Goal: Task Accomplishment & Management: Use online tool/utility

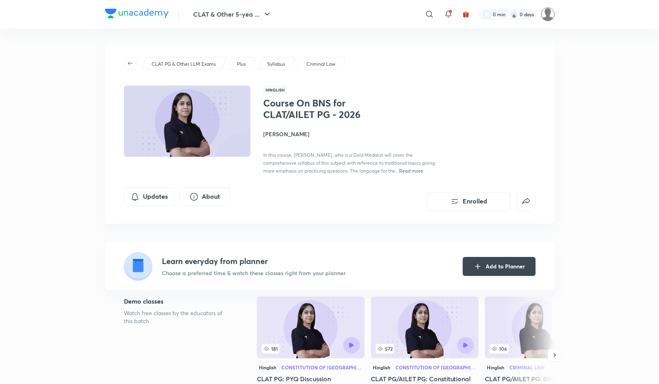
click at [545, 14] on img at bounding box center [547, 14] width 13 height 13
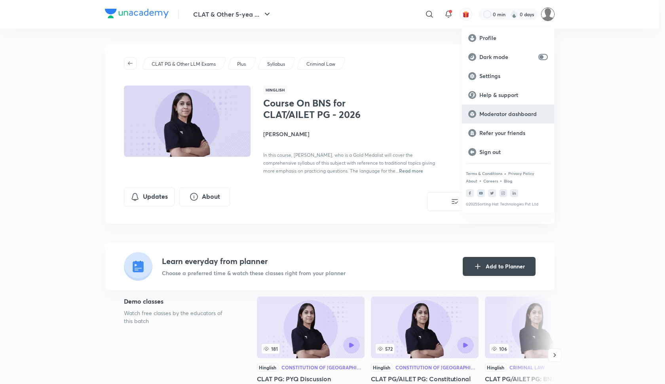
click at [498, 115] on p "Moderator dashboard" at bounding box center [513, 113] width 68 height 7
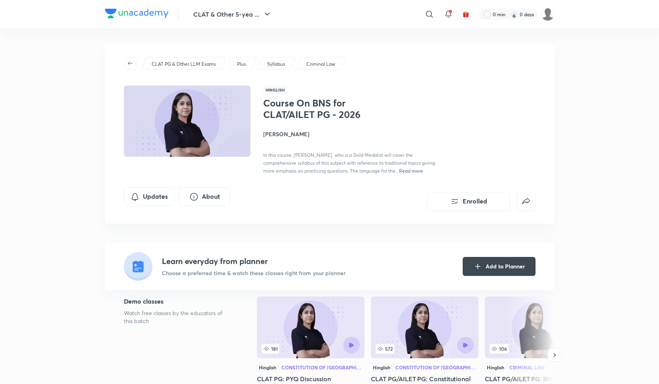
click at [291, 101] on h1 "Course On BNS for CLAT/AILET PG - 2026" at bounding box center [327, 108] width 129 height 23
click at [136, 65] on button "button" at bounding box center [130, 63] width 13 height 13
click at [129, 65] on icon "button" at bounding box center [130, 63] width 6 height 6
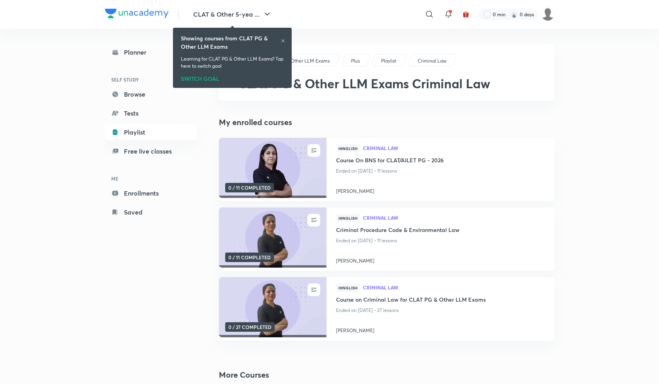
click at [129, 65] on div "Planner SELF STUDY Browse Tests Playlist Free live classes ME Enrollments Saved" at bounding box center [151, 132] width 92 height 176
click at [142, 137] on link "Playlist" at bounding box center [151, 132] width 92 height 16
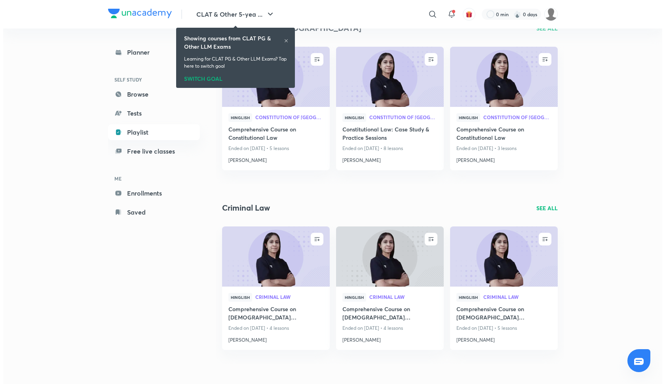
scroll to position [370, 0]
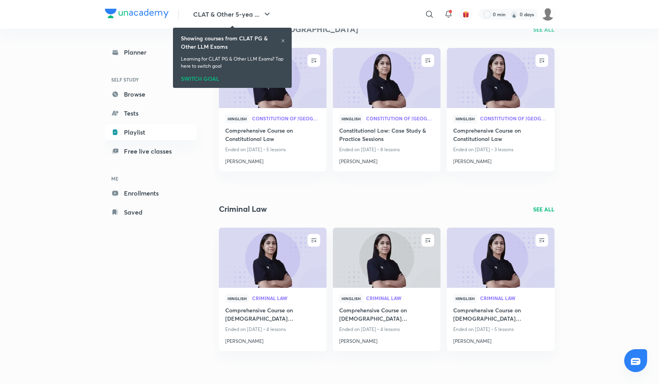
click at [215, 19] on button "CLAT & Other 5-yea ..." at bounding box center [232, 14] width 88 height 16
click at [269, 5] on div "CLAT & Other 5-yea ... ​ 0 min 0 days" at bounding box center [330, 14] width 450 height 28
click at [266, 13] on icon "button" at bounding box center [266, 13] width 9 height 9
click at [284, 41] on icon at bounding box center [283, 40] width 5 height 5
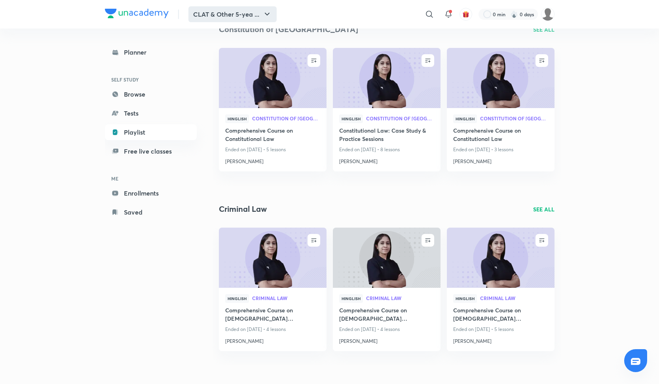
click at [260, 17] on button "CLAT & Other 5-yea ..." at bounding box center [232, 14] width 88 height 16
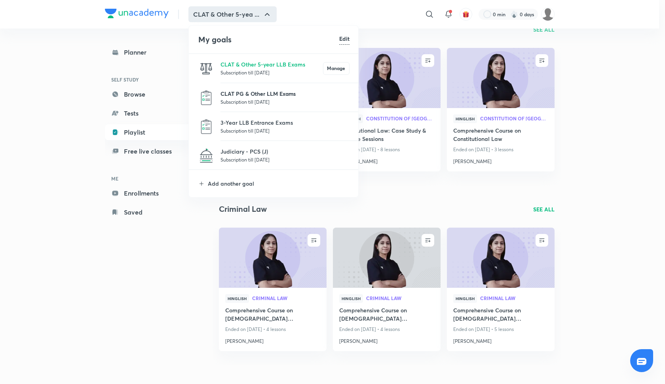
click at [247, 93] on p "CLAT PG & Other LLM Exams" at bounding box center [284, 93] width 129 height 8
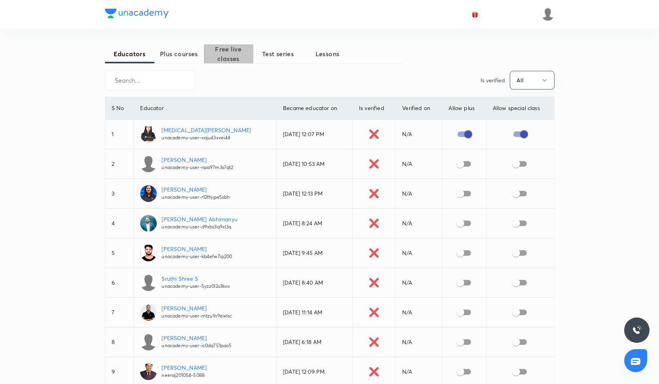
click at [238, 57] on span "Free live classes" at bounding box center [228, 53] width 49 height 19
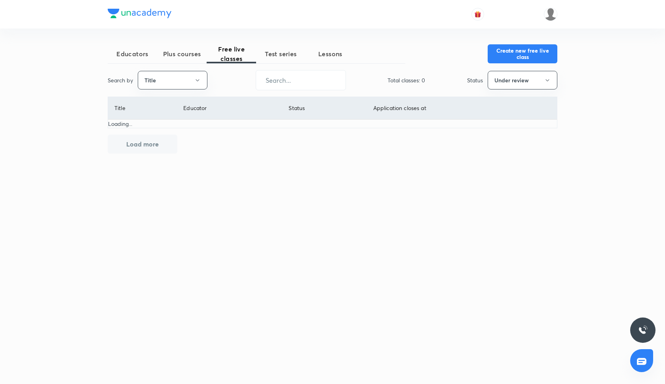
click at [192, 52] on span "Plus courses" at bounding box center [181, 53] width 49 height 9
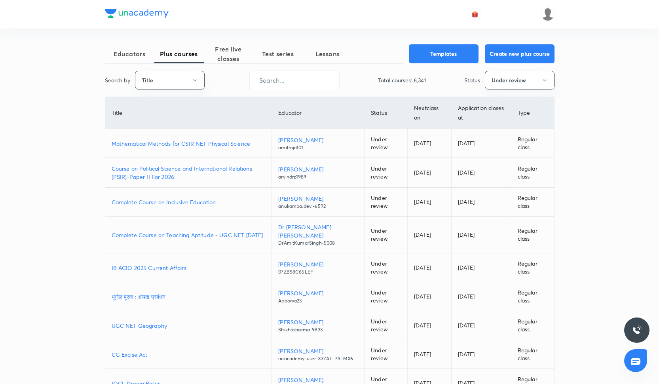
click at [136, 19] on div at bounding box center [137, 14] width 64 height 11
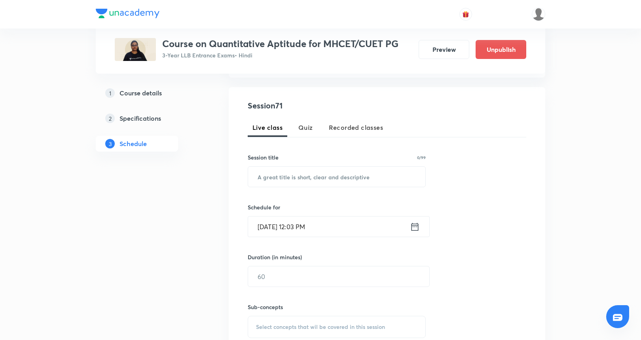
scroll to position [129, 0]
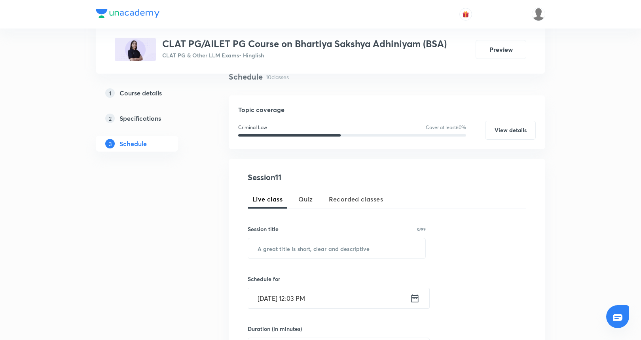
scroll to position [66, 0]
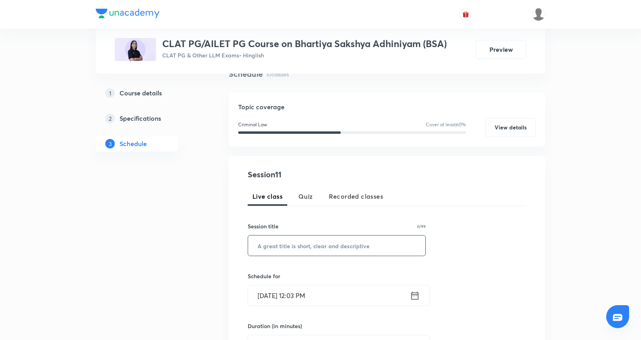
click at [291, 245] on input "text" at bounding box center [336, 246] width 177 height 20
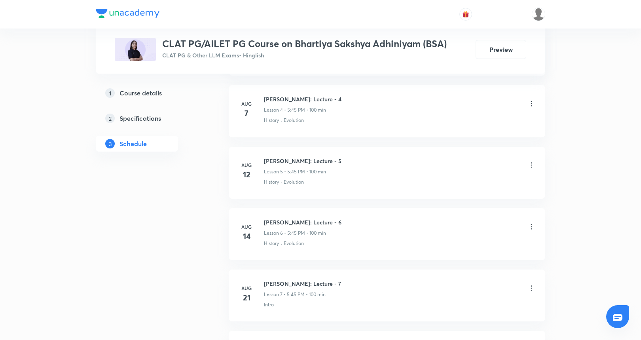
scroll to position [870, 0]
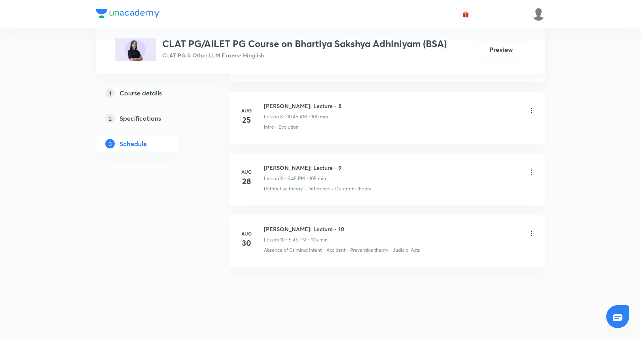
click at [281, 231] on h6 "[PERSON_NAME]: Lecture - 10" at bounding box center [304, 229] width 80 height 8
click at [268, 229] on h6 "[PERSON_NAME]: Lecture - 10" at bounding box center [304, 229] width 80 height 8
drag, startPoint x: 263, startPoint y: 227, endPoint x: 379, endPoint y: 230, distance: 115.6
click at [379, 230] on div "Aug 30 Bhartiya Sakshya Adhiniyam: Lecture - 10 Lesson 10 • 5:45 PM • 105 min A…" at bounding box center [387, 239] width 297 height 29
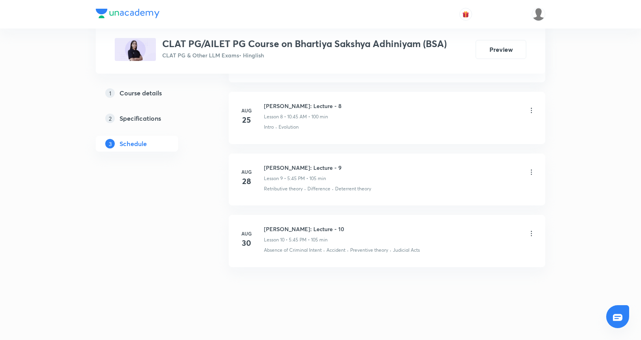
copy h6 "[PERSON_NAME]: Lecture - 10"
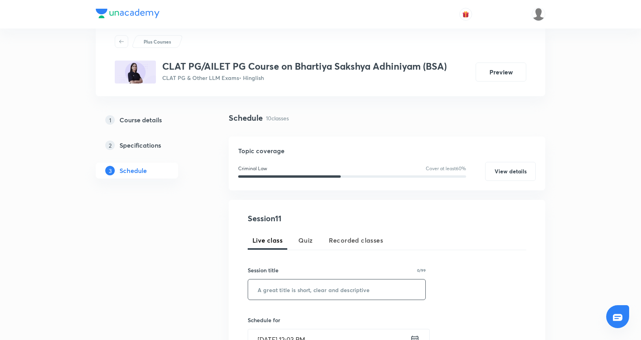
scroll to position [59, 0]
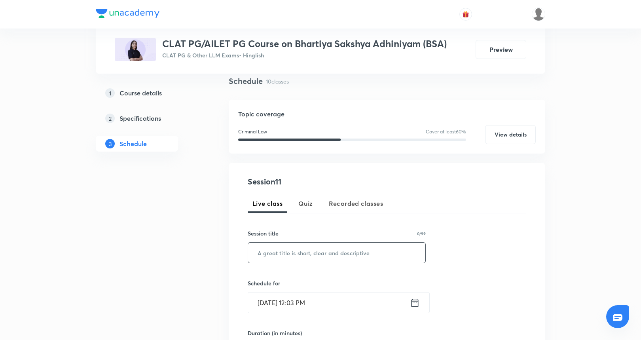
click at [289, 257] on input "text" at bounding box center [336, 253] width 177 height 20
paste input "[PERSON_NAME]: Lecture - 10"
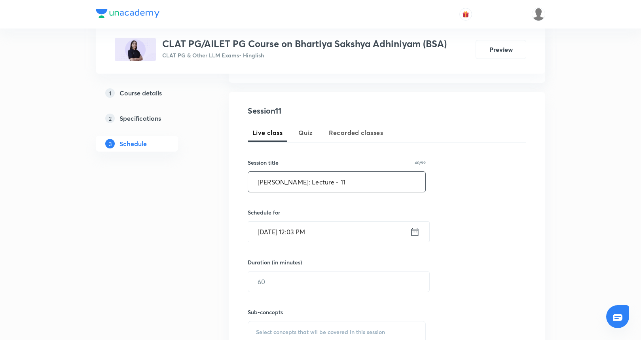
scroll to position [132, 0]
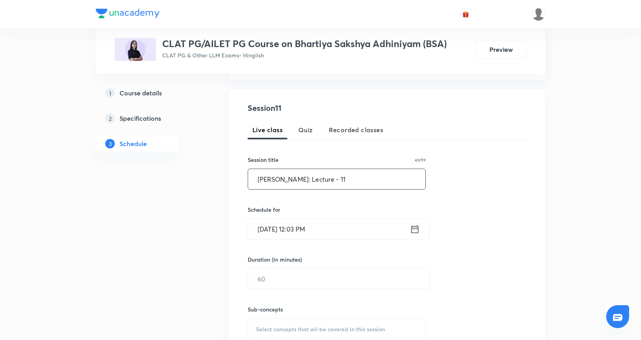
type input "[PERSON_NAME]: Lecture - 11"
click at [284, 228] on input "Sep 6, 2025, 12:03 PM" at bounding box center [329, 229] width 162 height 20
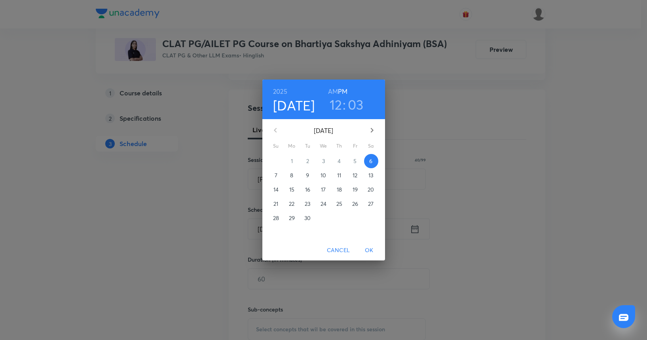
click at [305, 175] on span "9" at bounding box center [308, 175] width 14 height 8
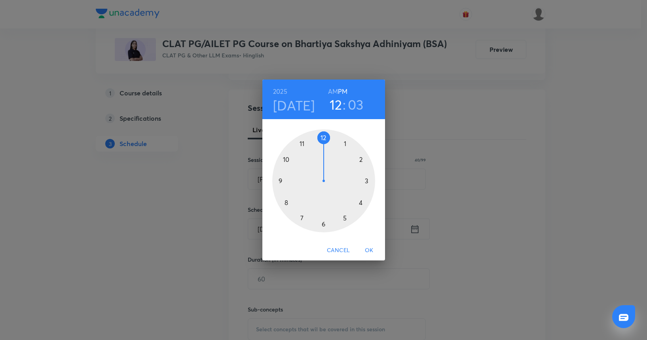
click at [344, 101] on h3 ":" at bounding box center [344, 104] width 3 height 17
click at [337, 104] on h3 "12" at bounding box center [336, 104] width 13 height 17
click at [302, 141] on div at bounding box center [323, 180] width 103 height 103
click at [325, 138] on div at bounding box center [323, 180] width 103 height 103
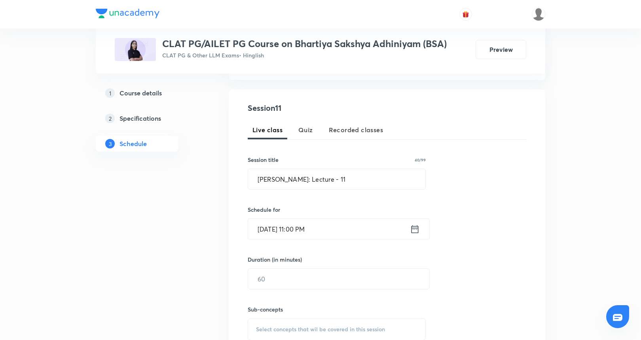
click at [328, 239] on div "Session 11 Live class Quiz Recorded classes Session title 40/99 Bhartiya Sakshy…" at bounding box center [387, 237] width 279 height 270
click at [328, 230] on input "Sep 9, 2025, 11:00 PM" at bounding box center [329, 229] width 162 height 20
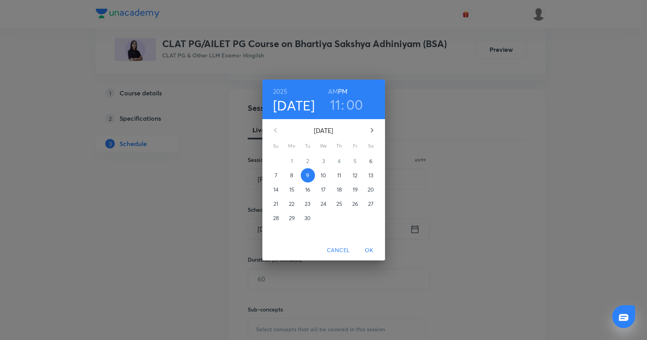
click at [333, 91] on h6 "AM" at bounding box center [333, 91] width 10 height 11
click at [370, 248] on span "OK" at bounding box center [369, 250] width 19 height 10
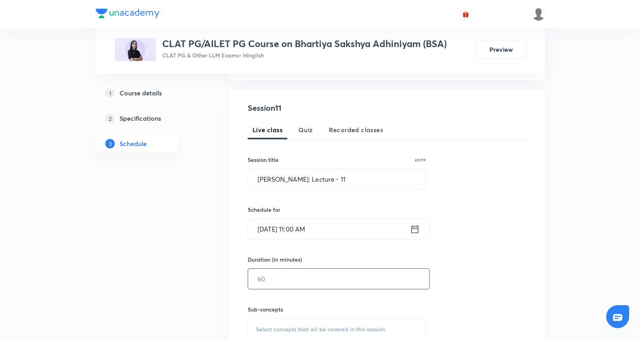
click at [305, 275] on input "text" at bounding box center [338, 279] width 181 height 20
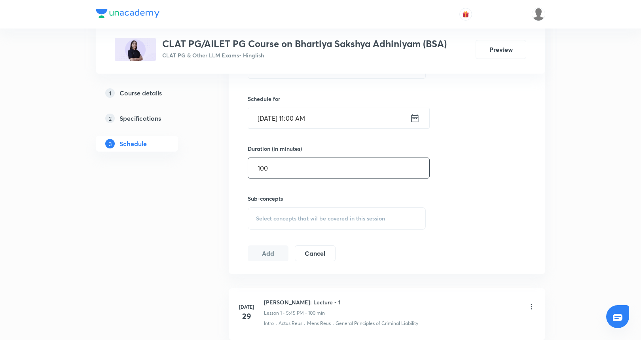
scroll to position [245, 0]
type input "100"
click at [316, 211] on div "Select concepts that wil be covered in this session" at bounding box center [337, 217] width 178 height 22
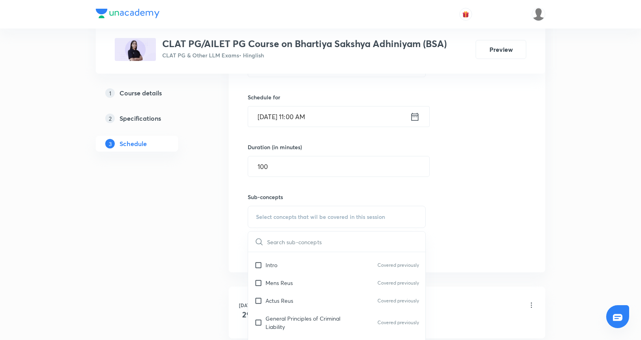
scroll to position [78, 0]
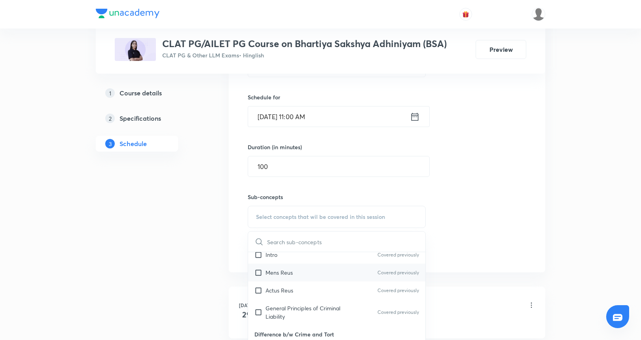
click at [287, 272] on p "Mens Reus" at bounding box center [279, 272] width 27 height 8
checkbox input "true"
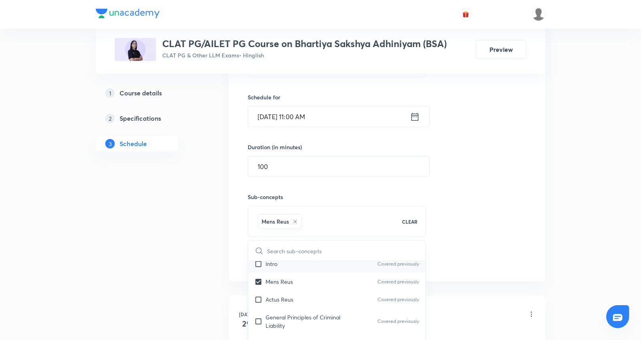
click at [286, 268] on div "Intro Covered previously" at bounding box center [336, 264] width 177 height 18
checkbox input "true"
click at [286, 294] on div "Actus Reus Covered previously" at bounding box center [336, 300] width 177 height 18
checkbox input "true"
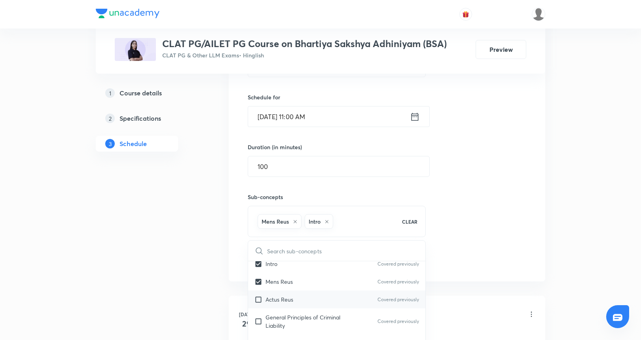
checkbox input "true"
click at [443, 221] on div "Session 11 Live class Quiz Recorded classes Session title 40/99 Bhartiya Sakshy…" at bounding box center [387, 129] width 279 height 279
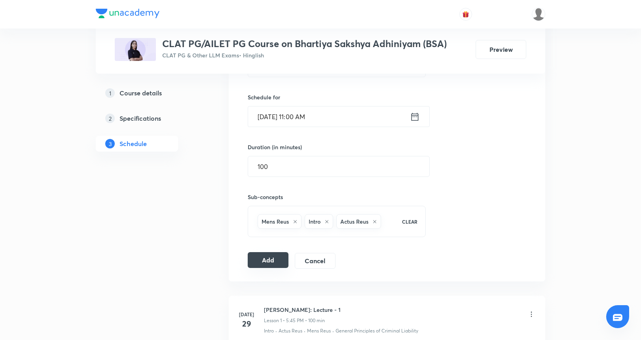
click at [275, 262] on button "Add" at bounding box center [268, 260] width 41 height 16
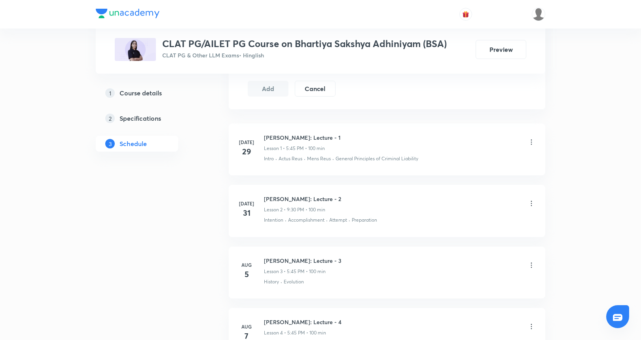
scroll to position [418, 0]
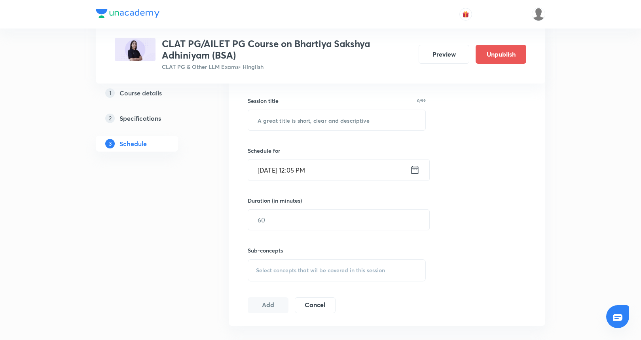
scroll to position [199, 0]
click at [323, 123] on input "text" at bounding box center [336, 122] width 177 height 20
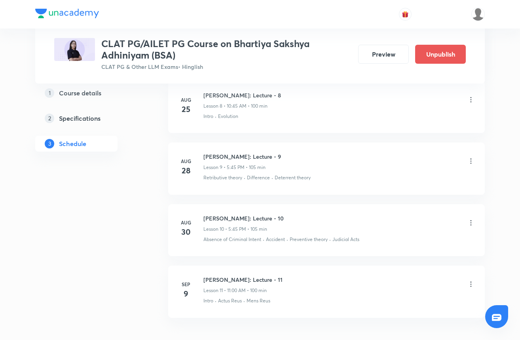
scroll to position [940, 0]
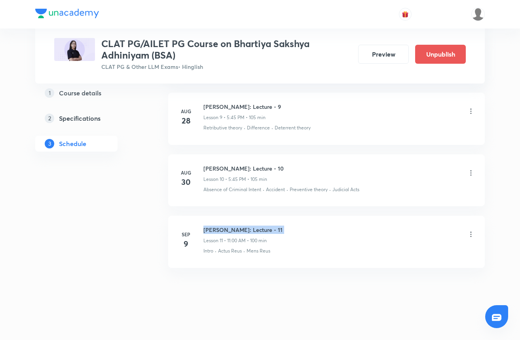
drag, startPoint x: 203, startPoint y: 227, endPoint x: 333, endPoint y: 232, distance: 129.5
click at [333, 232] on div "Bhartiya Sakshya Adhiniyam: Lecture - 11 Lesson 11 • 11:00 AM • 100 min" at bounding box center [339, 235] width 272 height 19
copy h6 "[PERSON_NAME]: Lecture - 11"
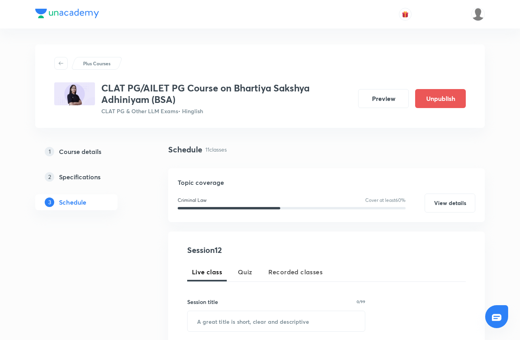
scroll to position [102, 0]
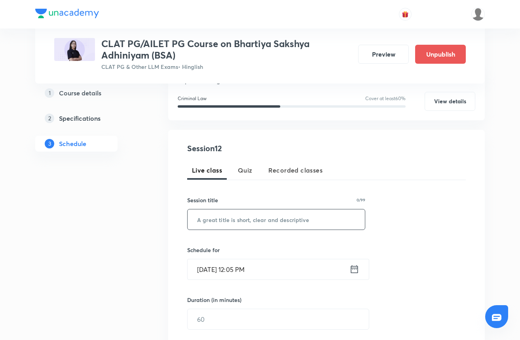
click at [255, 219] on input "text" at bounding box center [276, 219] width 177 height 20
paste input "[PERSON_NAME]: Lecture - 11"
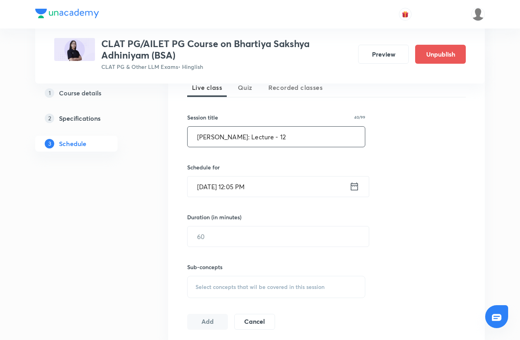
scroll to position [193, 0]
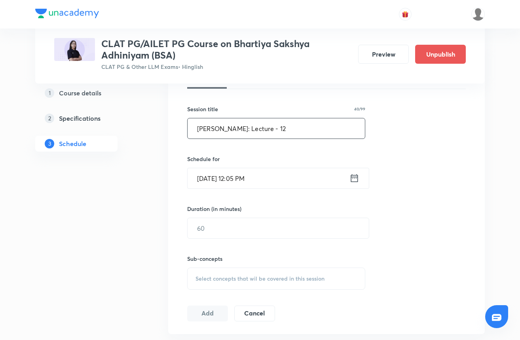
type input "[PERSON_NAME]: Lecture - 12"
click at [261, 188] on div "Session 12 Live class Quiz Recorded classes Session title 40/99 Bhartiya Sakshy…" at bounding box center [326, 186] width 279 height 270
click at [247, 176] on input "Sep 6, 2025, 12:05 PM" at bounding box center [269, 178] width 162 height 20
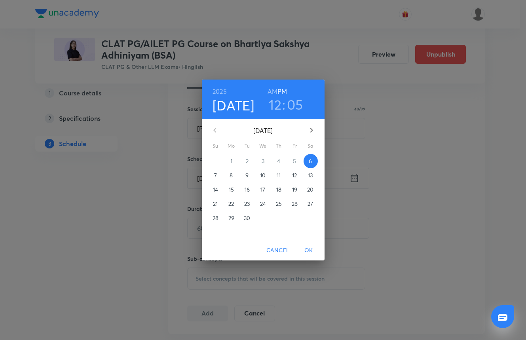
click at [283, 176] on span "11" at bounding box center [279, 175] width 14 height 8
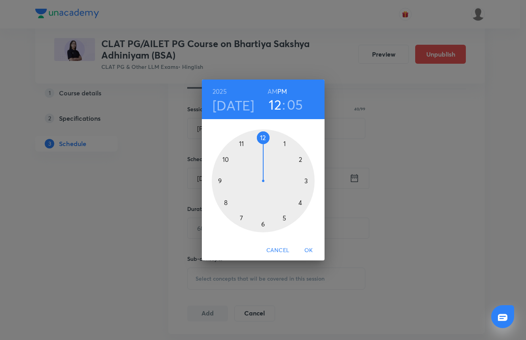
click at [242, 144] on div at bounding box center [263, 180] width 103 height 103
click at [263, 138] on div at bounding box center [263, 180] width 103 height 103
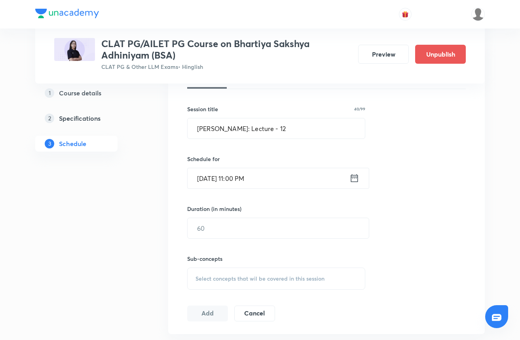
click at [265, 172] on input "Sep 11, 2025, 11:00 PM" at bounding box center [269, 178] width 162 height 20
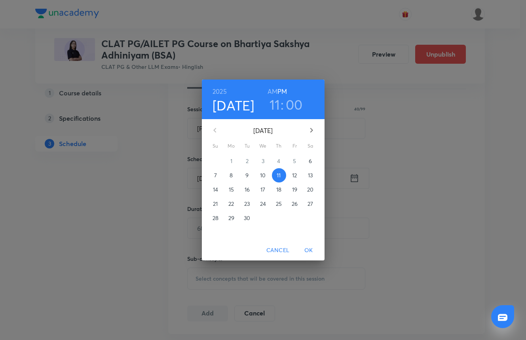
click at [272, 88] on h6 "AM" at bounding box center [273, 91] width 10 height 11
click at [309, 250] on span "OK" at bounding box center [308, 250] width 19 height 10
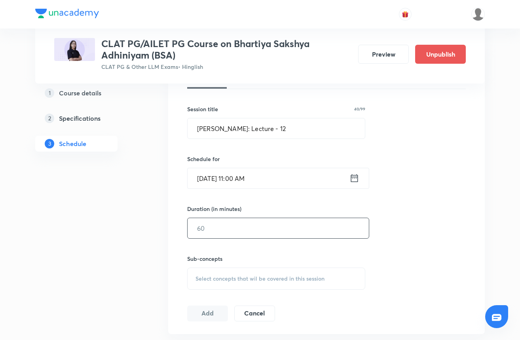
click at [233, 225] on input "text" at bounding box center [278, 228] width 181 height 20
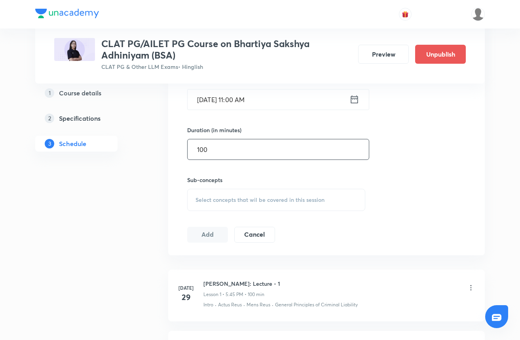
scroll to position [282, 0]
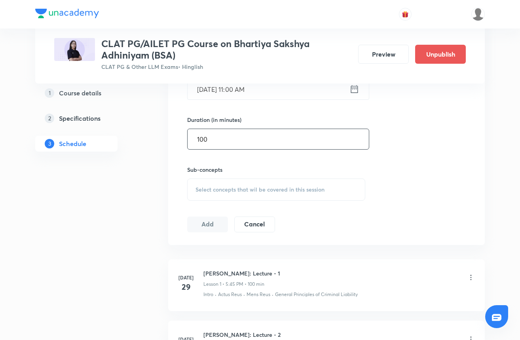
type input "100"
click at [241, 183] on div "Select concepts that wil be covered in this session" at bounding box center [276, 190] width 178 height 22
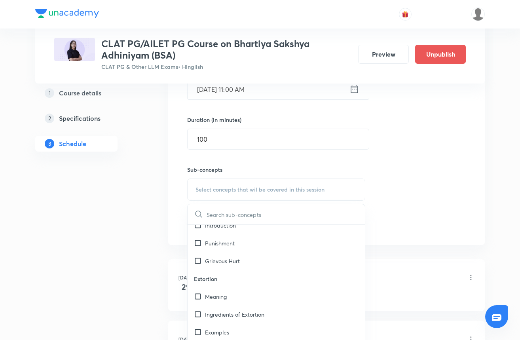
scroll to position [743, 0]
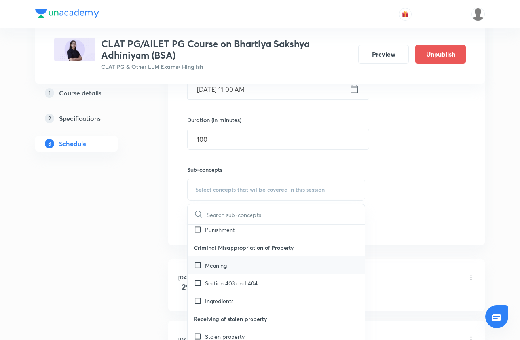
click at [202, 264] on input "checkbox" at bounding box center [199, 265] width 11 height 8
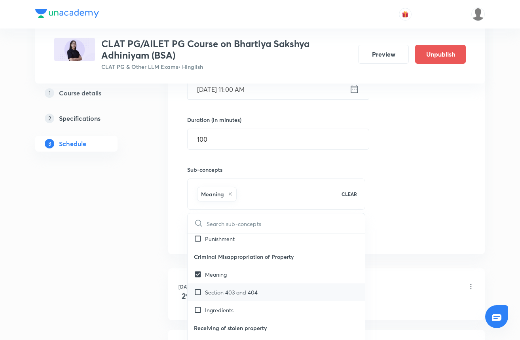
click at [203, 287] on div "Section 403 and 404" at bounding box center [276, 292] width 177 height 18
checkbox input "true"
click at [203, 308] on input "checkbox" at bounding box center [199, 310] width 11 height 8
checkbox input "true"
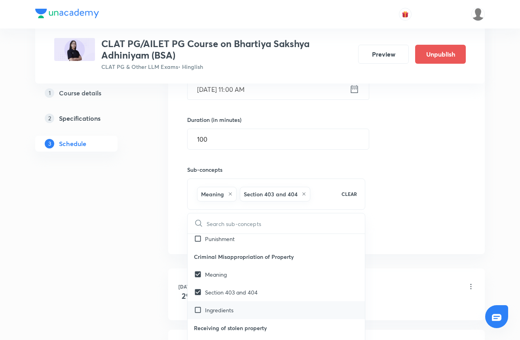
checkbox input "true"
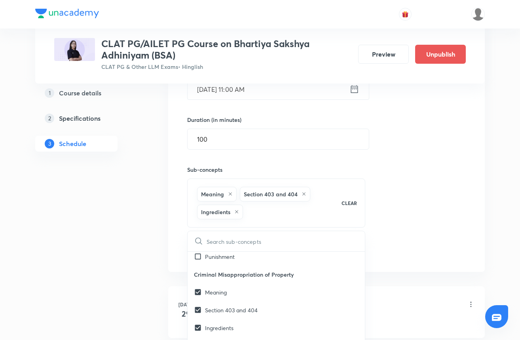
click at [435, 160] on div "Session 12 Live class Quiz Recorded classes Session title 40/99 Bhartiya Sakshy…" at bounding box center [326, 110] width 279 height 297
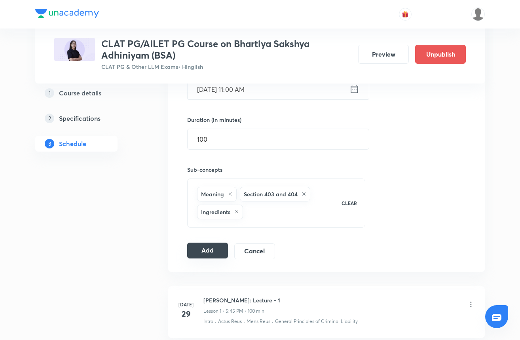
click at [212, 250] on button "Add" at bounding box center [207, 251] width 41 height 16
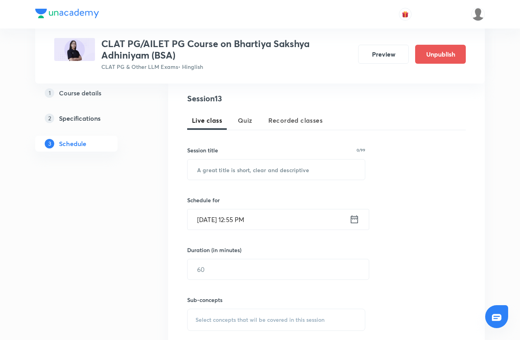
scroll to position [156, 0]
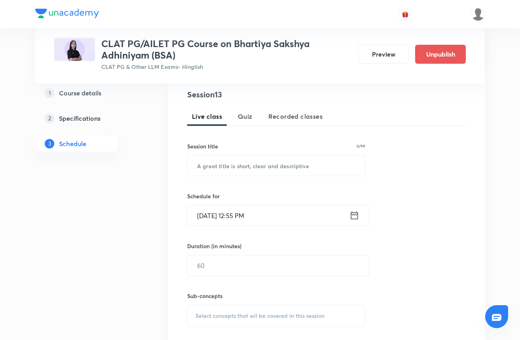
click at [258, 148] on div "Session title 0/99" at bounding box center [276, 146] width 178 height 8
click at [258, 176] on div "Session 13 Live class Quiz Recorded classes Session title 0/99 ​ Schedule for S…" at bounding box center [326, 224] width 279 height 270
click at [258, 164] on input "text" at bounding box center [276, 166] width 177 height 20
paste input "[PERSON_NAME]: Lecture - 11"
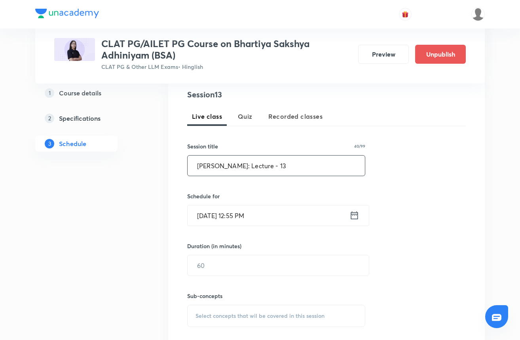
type input "[PERSON_NAME]: Lecture - 13"
click at [255, 215] on input "Sep 6, 2025, 12:55 PM" at bounding box center [269, 215] width 162 height 20
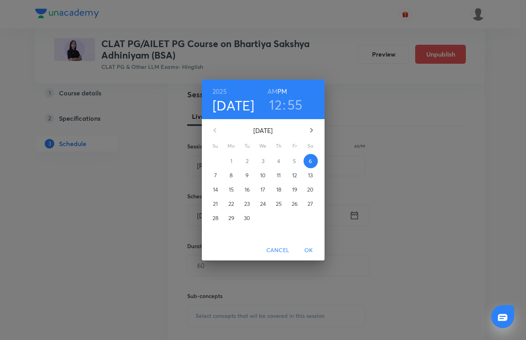
click at [246, 186] on p "16" at bounding box center [247, 190] width 5 height 8
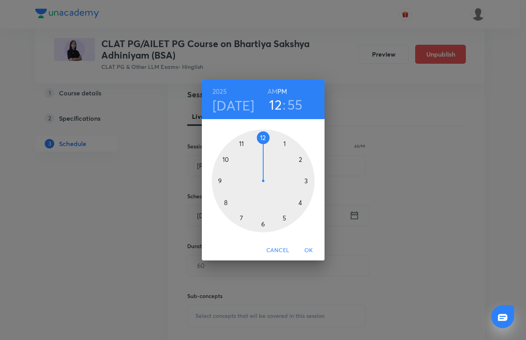
click at [241, 143] on div at bounding box center [263, 180] width 103 height 103
click at [264, 139] on div at bounding box center [263, 180] width 103 height 103
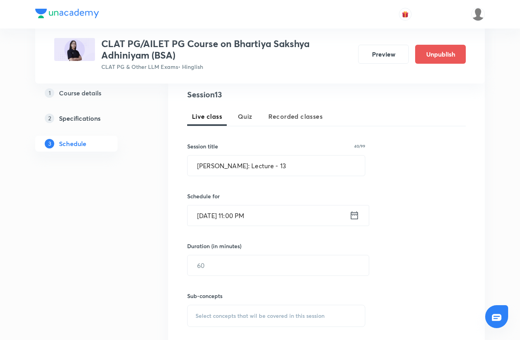
click at [258, 215] on input "Sep 16, 2025, 11:00 PM" at bounding box center [269, 215] width 162 height 20
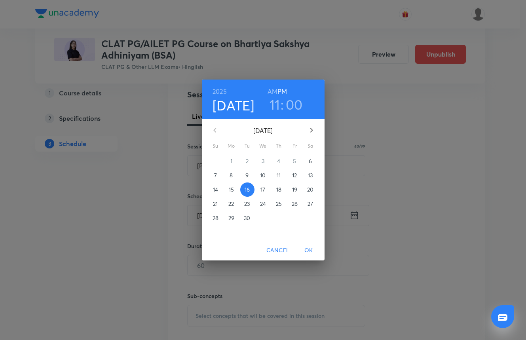
click at [274, 89] on h6 "AM" at bounding box center [273, 91] width 10 height 11
click at [310, 251] on span "OK" at bounding box center [308, 250] width 19 height 10
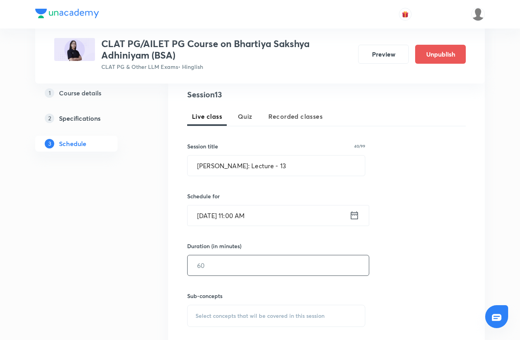
click at [228, 258] on input "text" at bounding box center [278, 265] width 181 height 20
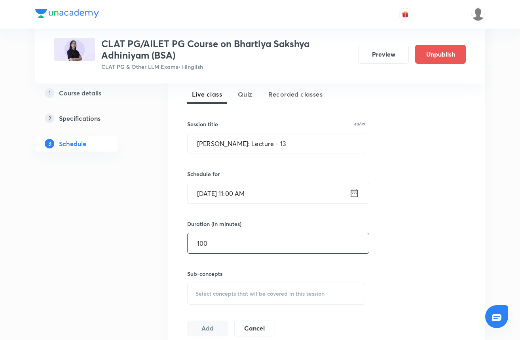
scroll to position [216, 0]
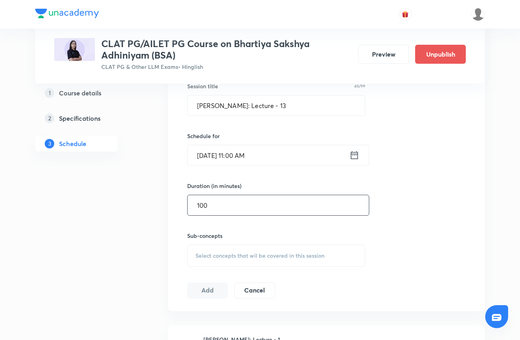
type input "100"
click at [216, 247] on div "Select concepts that wil be covered in this session" at bounding box center [276, 256] width 178 height 22
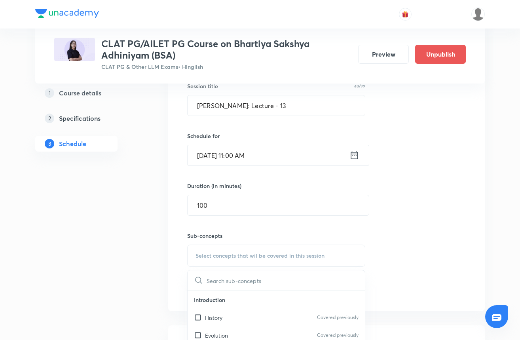
click at [355, 156] on icon at bounding box center [355, 155] width 10 height 11
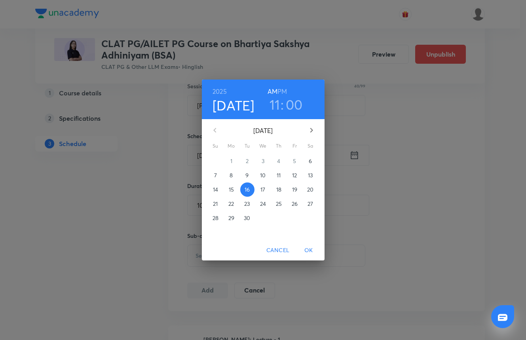
click at [309, 248] on span "OK" at bounding box center [308, 250] width 19 height 10
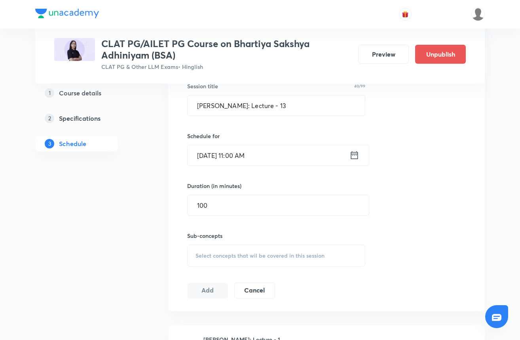
click at [245, 147] on input "Sep 16, 2025, 11:00 AM" at bounding box center [269, 155] width 162 height 20
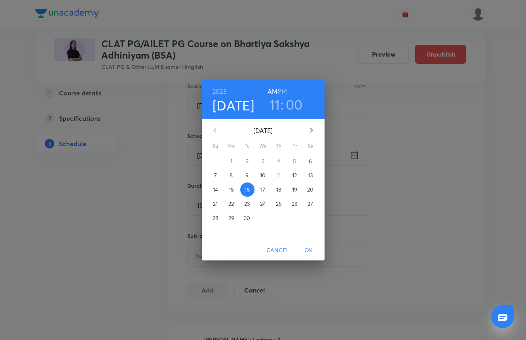
click at [310, 255] on span "OK" at bounding box center [308, 250] width 19 height 10
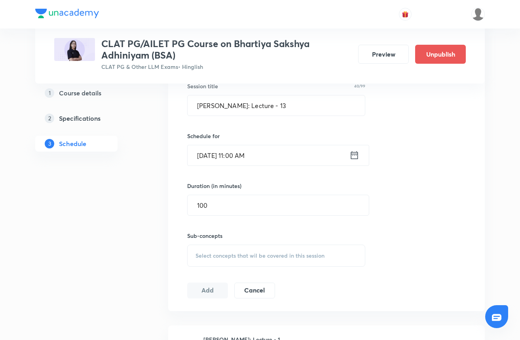
click at [230, 243] on div "Sub-concepts Select concepts that wil be covered in this session" at bounding box center [276, 249] width 178 height 35
click at [230, 249] on div "Select concepts that wil be covered in this session" at bounding box center [276, 256] width 178 height 22
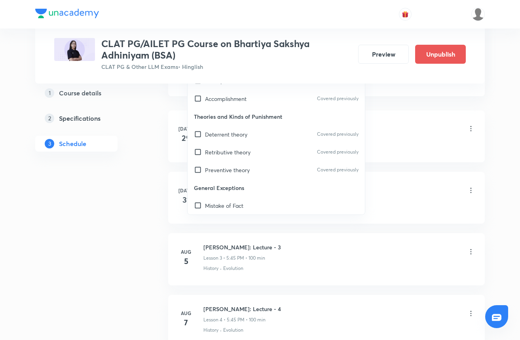
scroll to position [244, 0]
click at [201, 136] on input "checkbox" at bounding box center [199, 134] width 11 height 8
checkbox input "true"
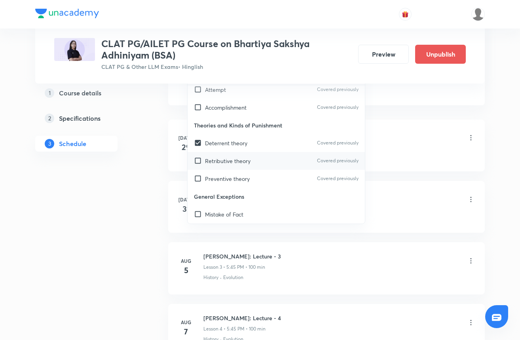
click at [200, 161] on input "checkbox" at bounding box center [199, 161] width 11 height 8
checkbox input "true"
click at [201, 178] on input "checkbox" at bounding box center [199, 179] width 11 height 8
checkbox input "true"
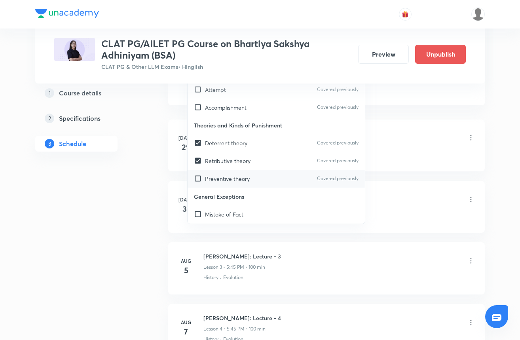
checkbox input "true"
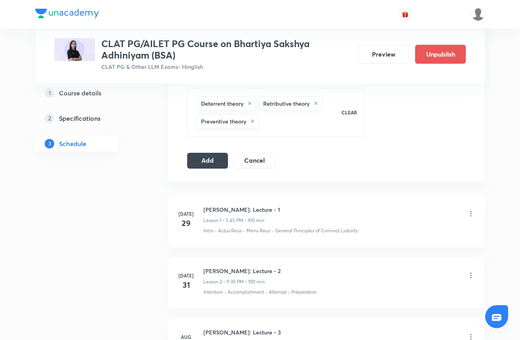
scroll to position [372, 0]
click at [193, 158] on button "Add" at bounding box center [207, 160] width 41 height 16
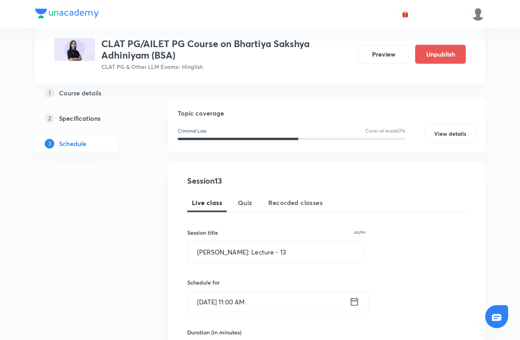
scroll to position [69, 0]
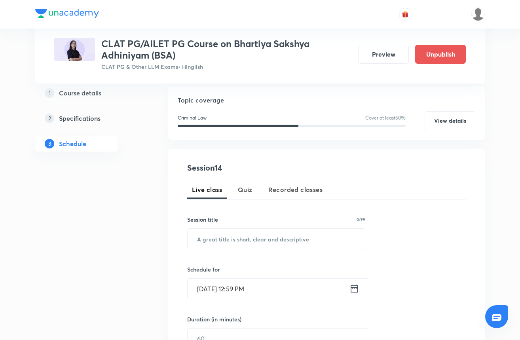
scroll to position [94, 0]
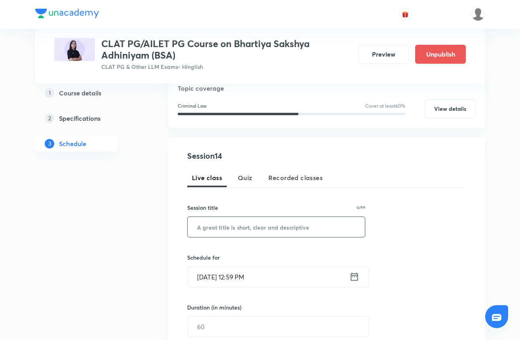
click at [244, 231] on input "text" at bounding box center [276, 227] width 177 height 20
paste input "[PERSON_NAME]: Lecture - 11"
type input "Bhartiya Sakshya Adhiniyam: Lecture - 14"
click at [246, 276] on input "Sep 6, 2025, 12:59 PM" at bounding box center [269, 277] width 162 height 20
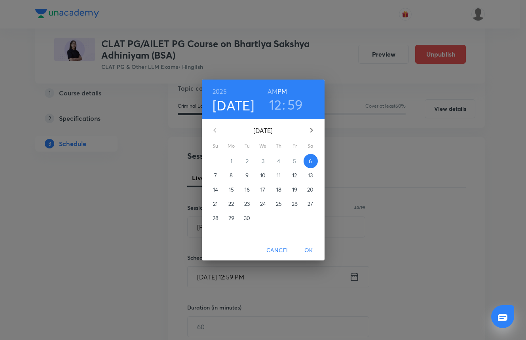
click at [275, 190] on span "18" at bounding box center [279, 190] width 14 height 8
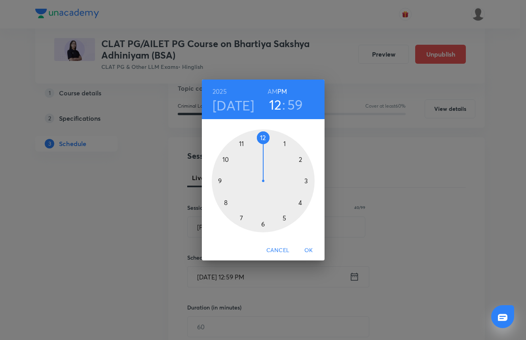
click at [242, 141] on div at bounding box center [263, 180] width 103 height 103
click at [273, 89] on h6 "AM" at bounding box center [273, 91] width 10 height 11
click at [262, 138] on div at bounding box center [263, 180] width 103 height 103
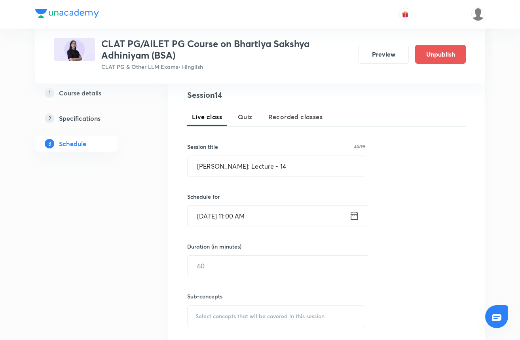
scroll to position [157, 0]
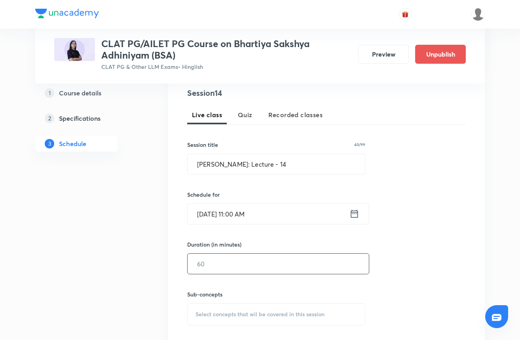
click at [213, 266] on input "text" at bounding box center [278, 264] width 181 height 20
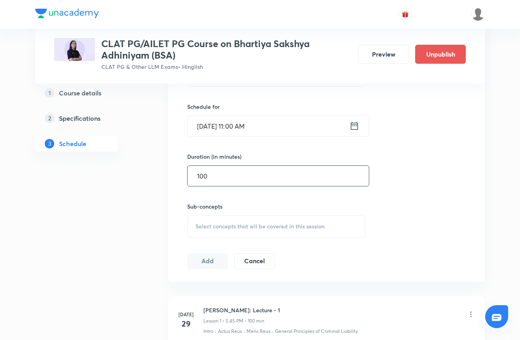
scroll to position [255, 0]
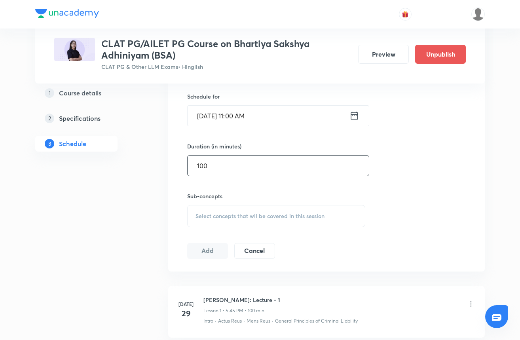
type input "100"
click at [210, 213] on span "Select concepts that wil be covered in this session" at bounding box center [260, 216] width 129 height 6
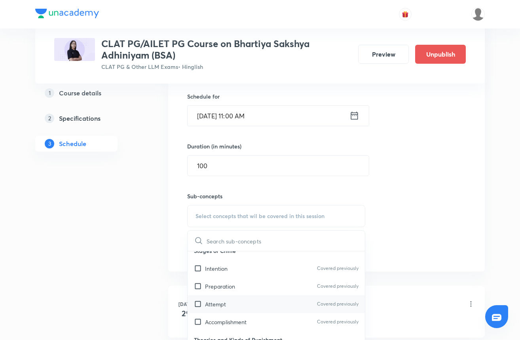
scroll to position [196, 0]
click at [235, 278] on div "Preparation Covered previously" at bounding box center [276, 287] width 177 height 18
checkbox input "true"
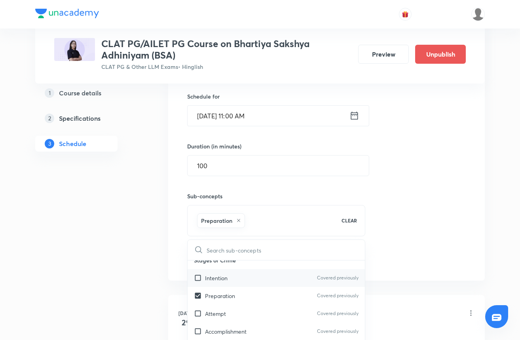
click at [235, 278] on div "Intention Covered previously" at bounding box center [276, 278] width 177 height 18
checkbox input "true"
click at [235, 310] on div "Attempt Covered previously" at bounding box center [276, 314] width 177 height 18
checkbox input "true"
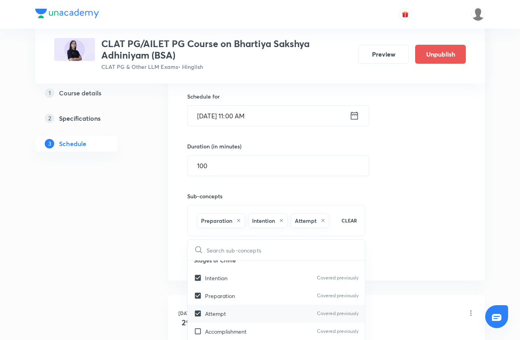
checkbox input "true"
click at [235, 328] on p "Accomplishment" at bounding box center [226, 331] width 42 height 8
checkbox input "true"
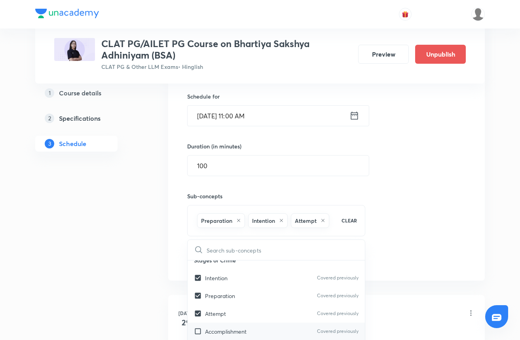
checkbox input "true"
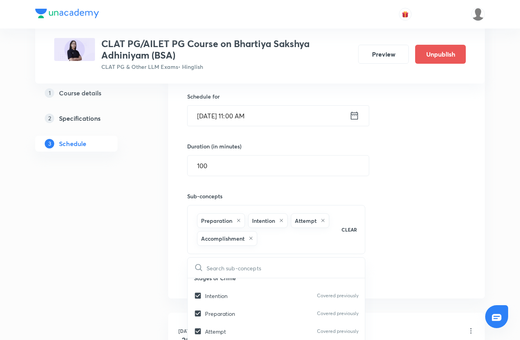
click at [410, 169] on div "Session 14 Live class Quiz Recorded classes Session title 40/99 Bhartiya Sakshy…" at bounding box center [326, 137] width 279 height 297
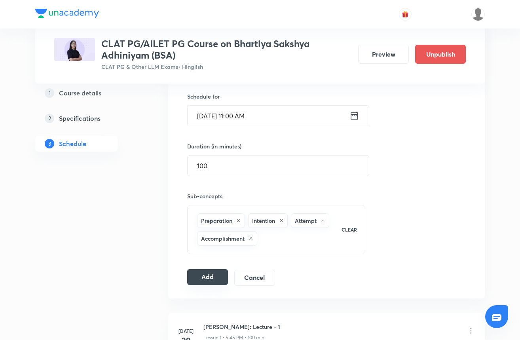
click at [208, 279] on button "Add" at bounding box center [207, 277] width 41 height 16
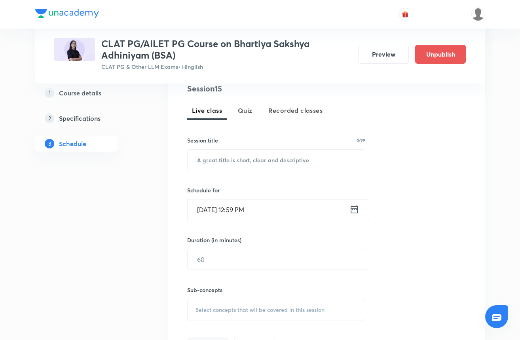
scroll to position [164, 0]
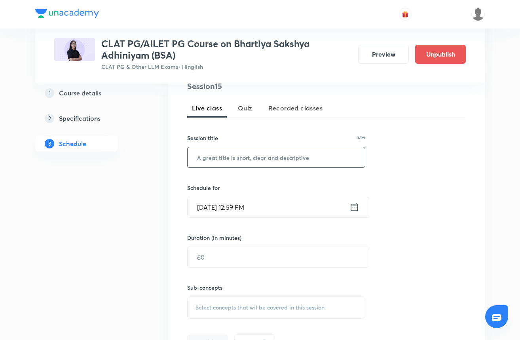
click at [265, 164] on input "text" at bounding box center [276, 157] width 177 height 20
paste input "[PERSON_NAME]: Lecture - 11"
type input "[PERSON_NAME]: Lecture - 15"
click at [282, 207] on input "[DATE] 12:59 PM" at bounding box center [269, 207] width 162 height 20
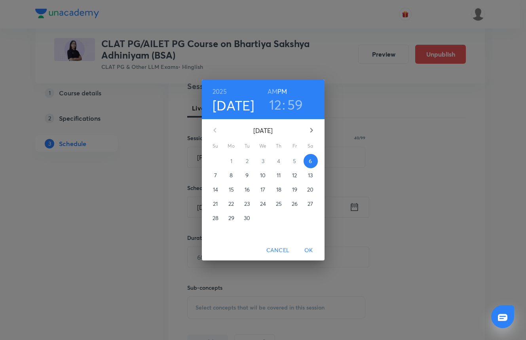
click at [230, 200] on p "22" at bounding box center [231, 204] width 6 height 8
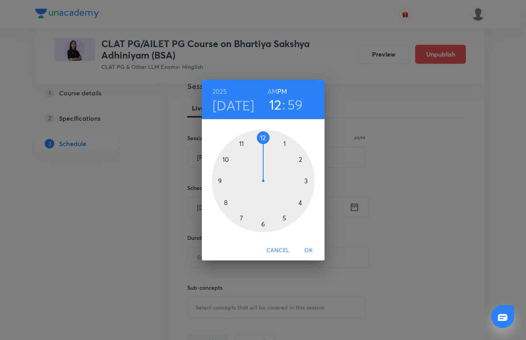
click at [285, 251] on span "Cancel" at bounding box center [277, 250] width 23 height 10
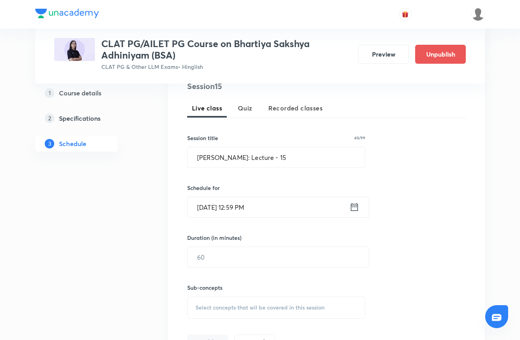
click at [226, 203] on input "Sep 6, 2025, 12:59 PM" at bounding box center [269, 207] width 162 height 20
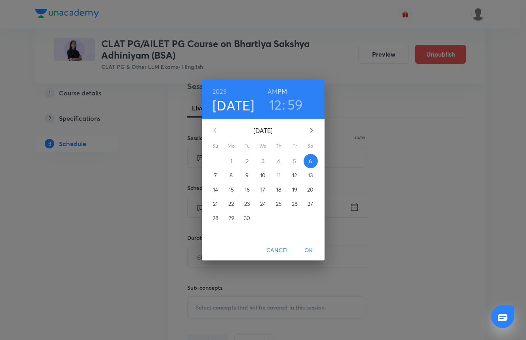
click at [245, 203] on p "23" at bounding box center [247, 204] width 6 height 8
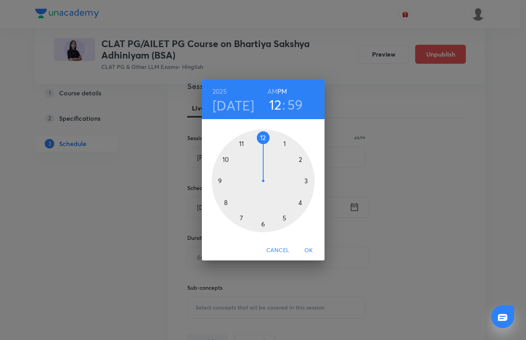
click at [239, 143] on div at bounding box center [263, 180] width 103 height 103
click at [273, 91] on h6 "AM" at bounding box center [273, 91] width 10 height 11
click at [262, 137] on div at bounding box center [263, 180] width 103 height 103
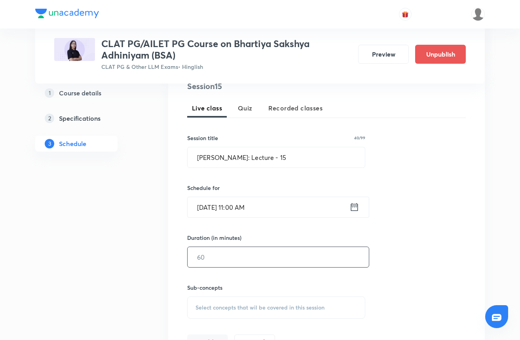
click at [238, 254] on input "text" at bounding box center [278, 257] width 181 height 20
type input "100"
click at [210, 313] on div "Select concepts that wil be covered in this session" at bounding box center [276, 307] width 178 height 22
click at [212, 297] on div "Select concepts that wil be covered in this session" at bounding box center [276, 307] width 178 height 22
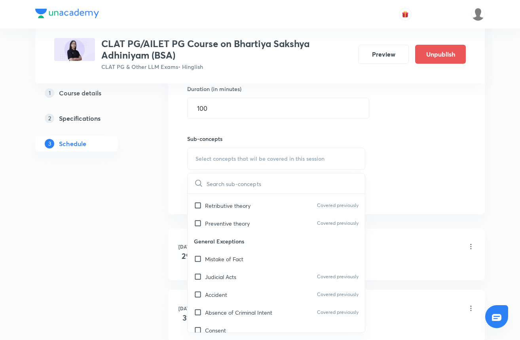
scroll to position [310, 0]
click at [253, 260] on div "Mistake of Fact" at bounding box center [276, 258] width 177 height 18
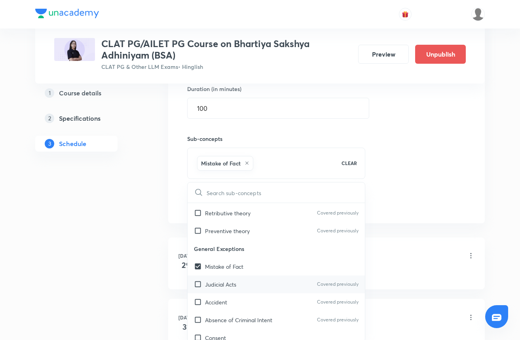
click at [255, 283] on div "Judicial Acts Covered previously" at bounding box center [276, 284] width 177 height 18
checkbox input "true"
click at [254, 297] on div "Accident Covered previously" at bounding box center [276, 302] width 177 height 18
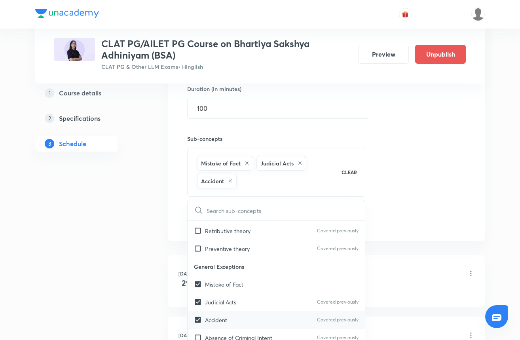
checkbox input "true"
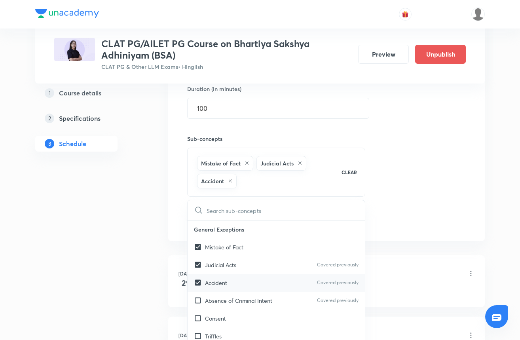
click at [261, 289] on div "Accident Covered previously" at bounding box center [276, 283] width 177 height 18
checkbox input "true"
checkbox input "false"
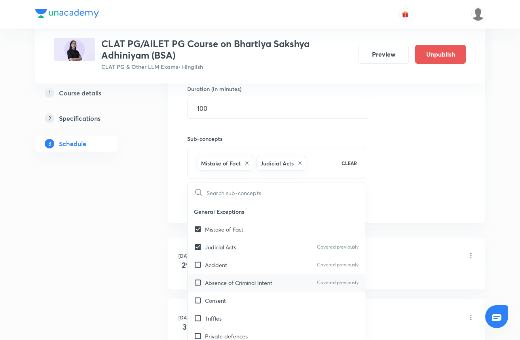
click at [260, 274] on div "Absence of Criminal Intent Covered previously" at bounding box center [276, 283] width 177 height 18
checkbox input "true"
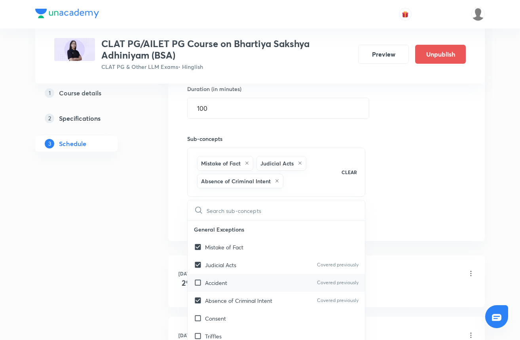
click at [259, 278] on div "Accident Covered previously" at bounding box center [276, 283] width 177 height 18
checkbox input "true"
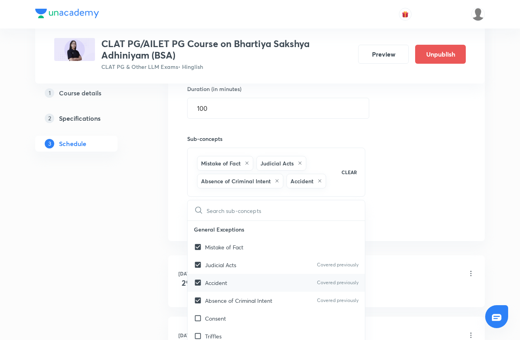
scroll to position [382, 0]
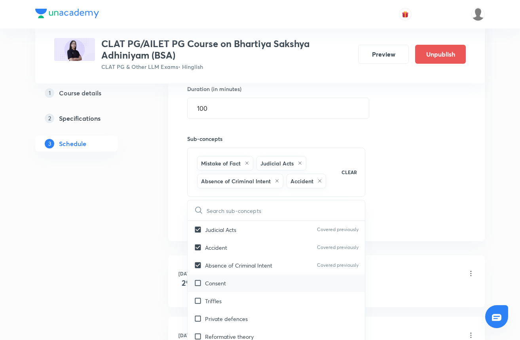
click at [259, 284] on div "Consent" at bounding box center [276, 283] width 177 height 18
checkbox input "true"
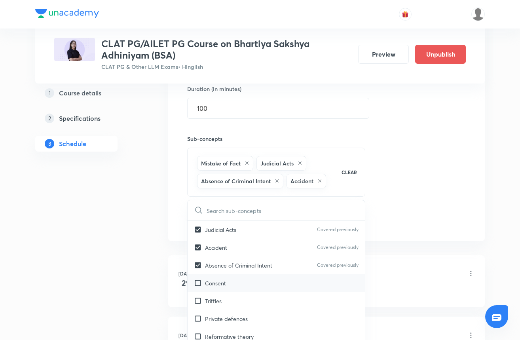
checkbox input "true"
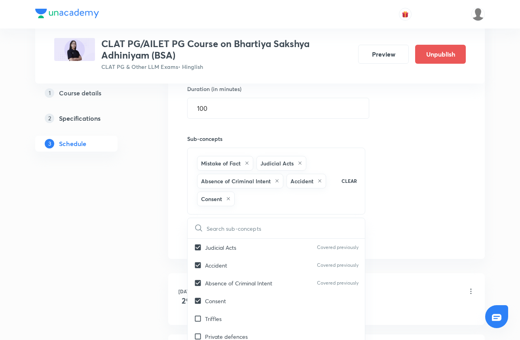
click at [443, 207] on div "Session 15 Live class Quiz Recorded classes Session title 40/99 Bhartiya Sakshy…" at bounding box center [326, 89] width 279 height 315
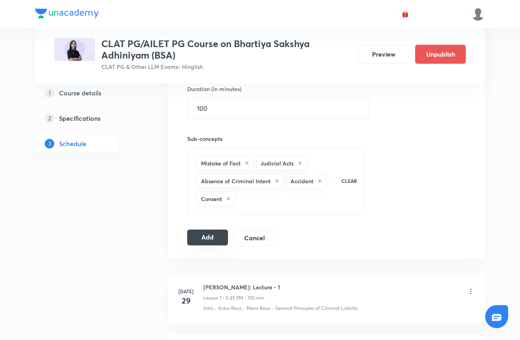
click at [220, 239] on button "Add" at bounding box center [207, 238] width 41 height 16
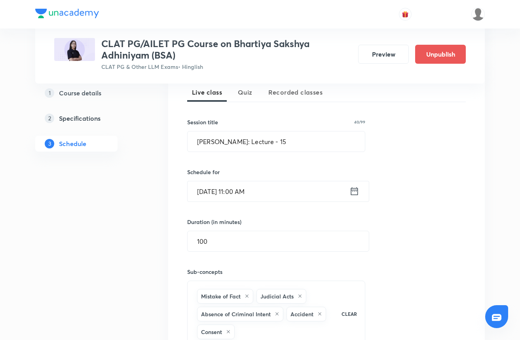
scroll to position [177, 0]
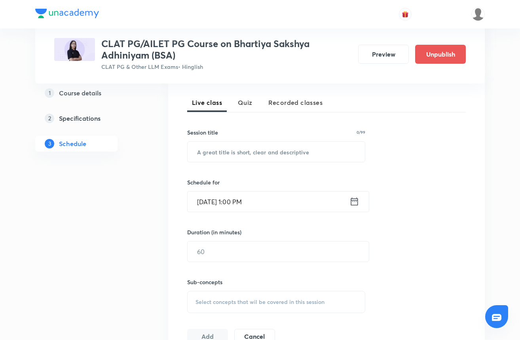
scroll to position [172, 0]
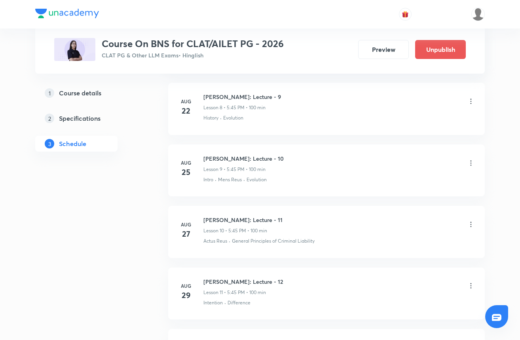
scroll to position [944, 0]
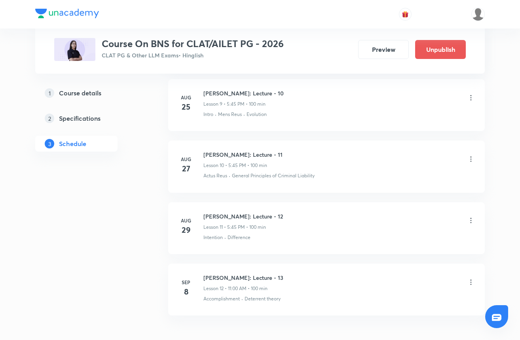
drag, startPoint x: 204, startPoint y: 276, endPoint x: 315, endPoint y: 274, distance: 111.6
click at [315, 274] on div "[PERSON_NAME]: Lecture - 13 Lesson 12 • 11:00 AM • 100 min" at bounding box center [339, 283] width 272 height 19
copy h6 "[PERSON_NAME]: Lecture - 13"
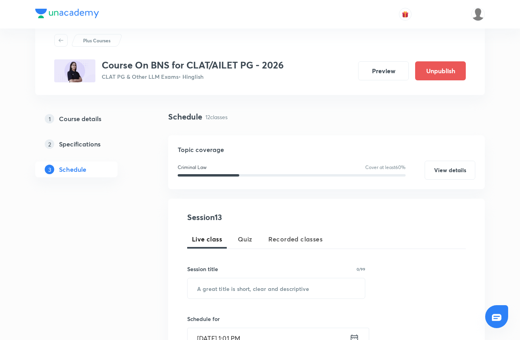
scroll to position [85, 0]
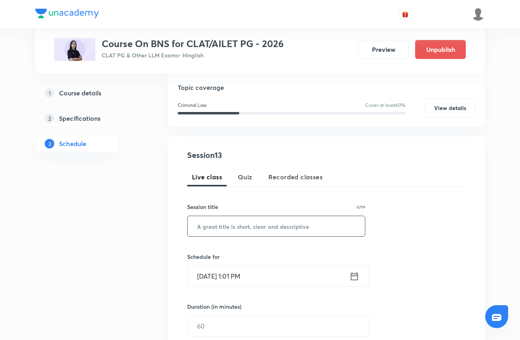
click at [218, 221] on input "text" at bounding box center [276, 226] width 177 height 20
paste input "[PERSON_NAME]: Lecture - 13"
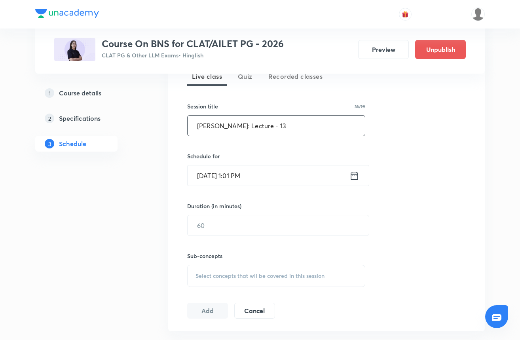
scroll to position [182, 0]
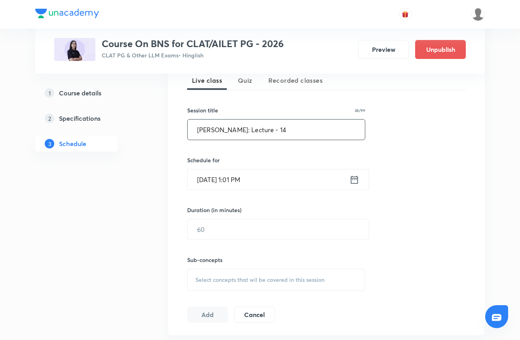
type input "Bhartiya Nyaya Sanhita: Lecture - 14"
click at [224, 186] on input "Sep 6, 2025, 1:01 PM" at bounding box center [269, 179] width 162 height 20
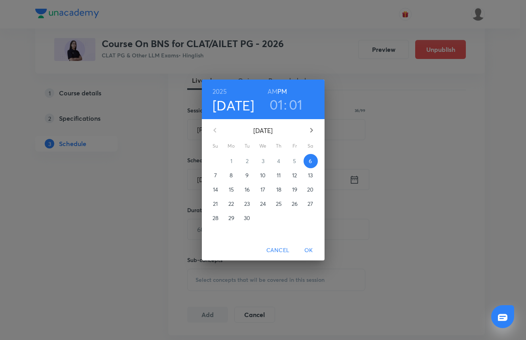
click at [231, 177] on p "8" at bounding box center [231, 175] width 3 height 8
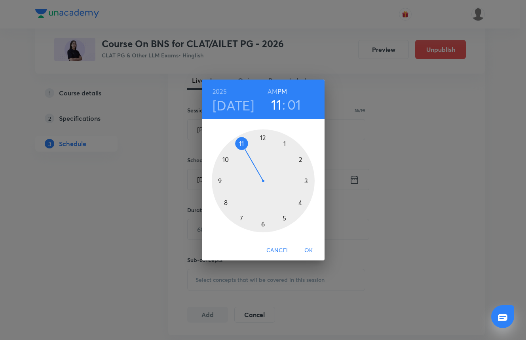
click at [241, 143] on div at bounding box center [263, 180] width 103 height 103
click at [272, 90] on h6 "AM" at bounding box center [273, 91] width 10 height 11
click at [260, 138] on div at bounding box center [263, 180] width 103 height 103
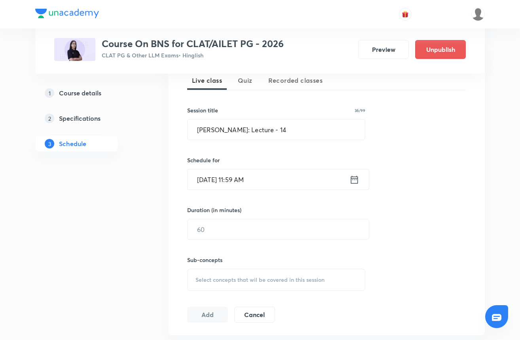
click at [245, 176] on input "Sep 8, 2025, 11:59 AM" at bounding box center [269, 179] width 162 height 20
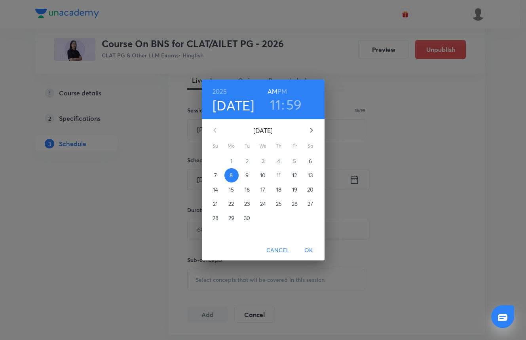
click at [277, 107] on h3 "11" at bounding box center [275, 104] width 11 height 17
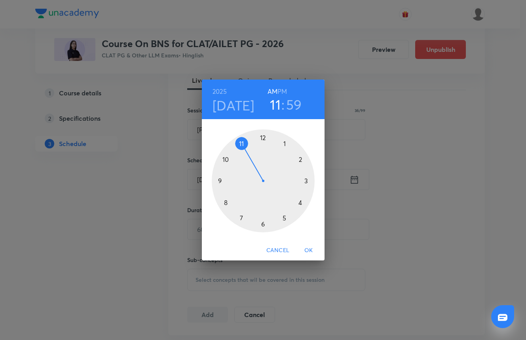
click at [290, 107] on h3 "59" at bounding box center [294, 104] width 16 height 17
click at [262, 136] on div at bounding box center [263, 180] width 103 height 103
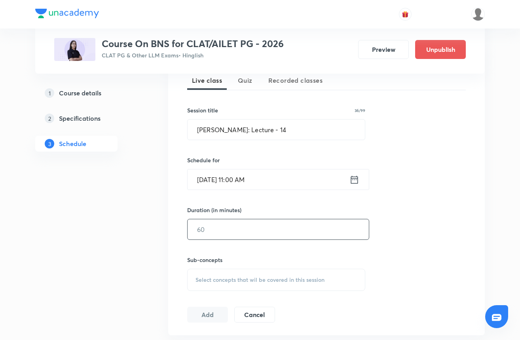
click at [220, 233] on input "text" at bounding box center [278, 229] width 181 height 20
type input "100"
click at [200, 277] on span "Select concepts that wil be covered in this session" at bounding box center [260, 280] width 129 height 6
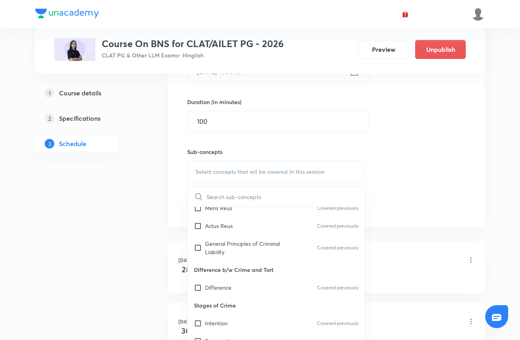
scroll to position [134, 0]
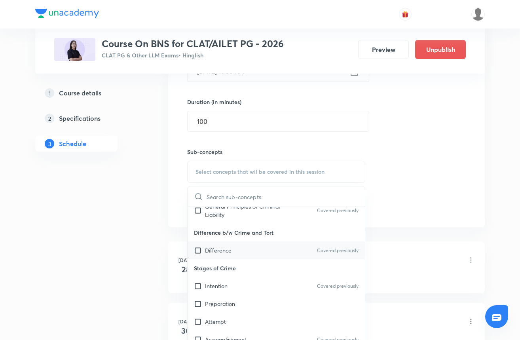
click at [232, 251] on div "Difference Covered previously" at bounding box center [276, 250] width 177 height 18
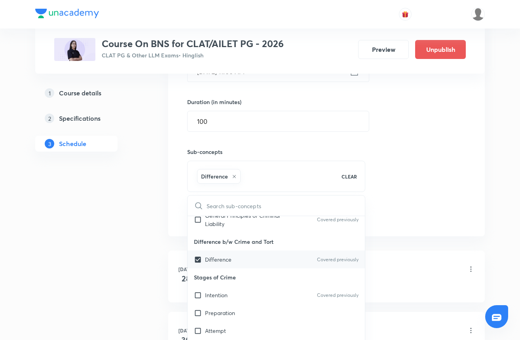
click at [231, 260] on p "Difference" at bounding box center [218, 259] width 27 height 8
checkbox input "false"
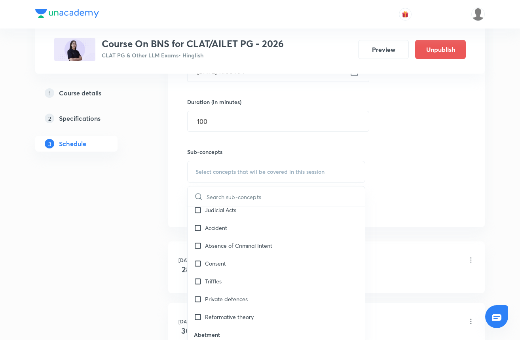
scroll to position [389, 0]
click at [227, 277] on div "Triffles" at bounding box center [276, 281] width 177 height 18
checkbox input "true"
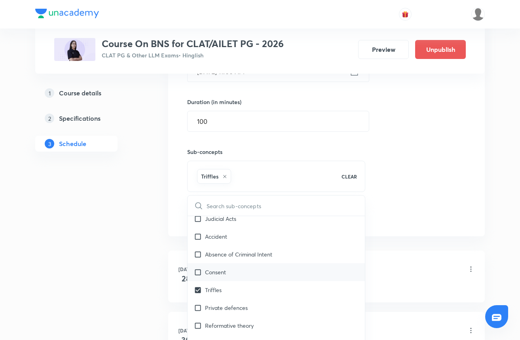
click at [227, 267] on div "Consent" at bounding box center [276, 272] width 177 height 18
checkbox input "true"
click at [227, 262] on div "Absence of Criminal Intent" at bounding box center [276, 254] width 177 height 18
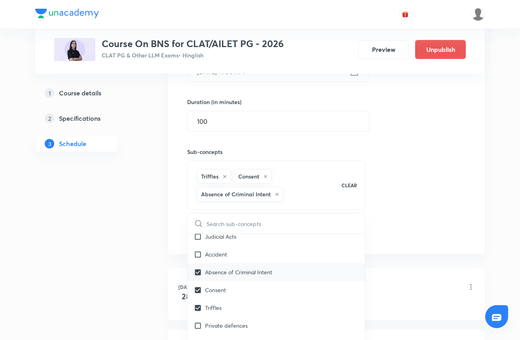
checkbox input "true"
click at [227, 250] on div "Accident" at bounding box center [276, 254] width 177 height 18
checkbox input "true"
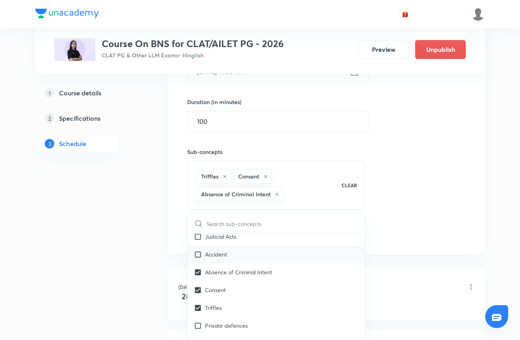
checkbox input "true"
click at [227, 246] on div "Accident" at bounding box center [276, 254] width 177 height 18
checkbox input "false"
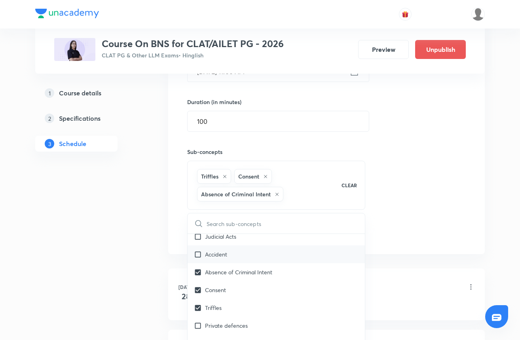
checkbox input "true"
click at [227, 244] on div "Judicial Acts" at bounding box center [276, 237] width 177 height 18
checkbox input "true"
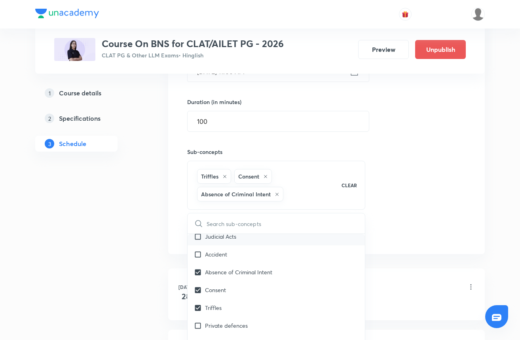
checkbox input "true"
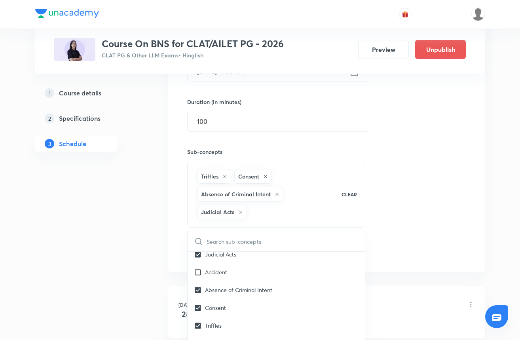
click at [227, 250] on input "text" at bounding box center [286, 241] width 158 height 20
click at [226, 279] on div "Accident" at bounding box center [276, 272] width 177 height 18
checkbox input "true"
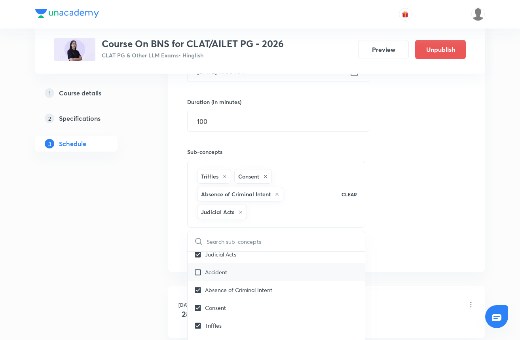
checkbox input "true"
click at [402, 200] on div "Session 13 Live class Quiz Recorded classes Session title 36/99 Bhartiya Nyaya …" at bounding box center [326, 102] width 279 height 315
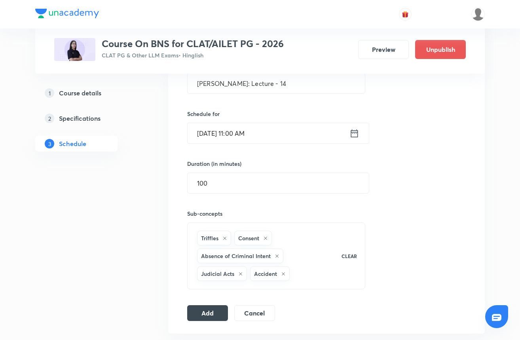
scroll to position [226, 0]
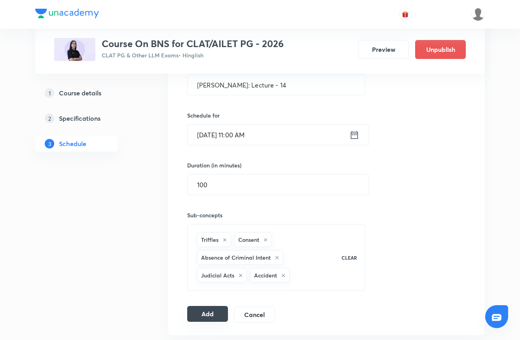
click at [207, 314] on button "Add" at bounding box center [207, 314] width 41 height 16
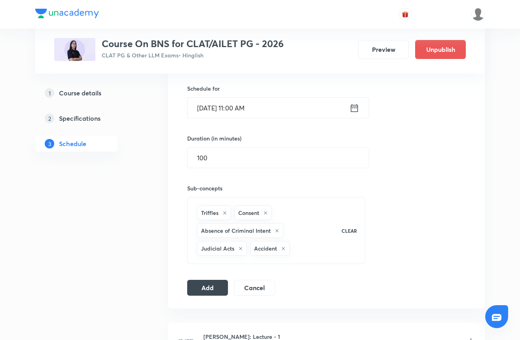
scroll to position [252, 0]
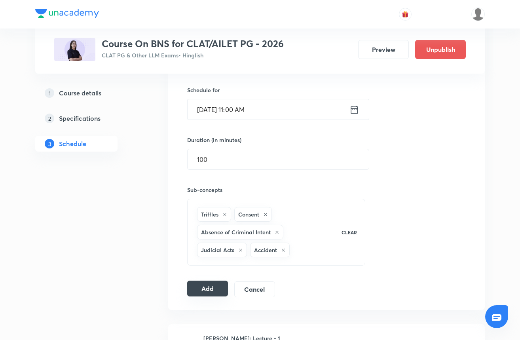
click at [221, 294] on button "Add" at bounding box center [207, 289] width 41 height 16
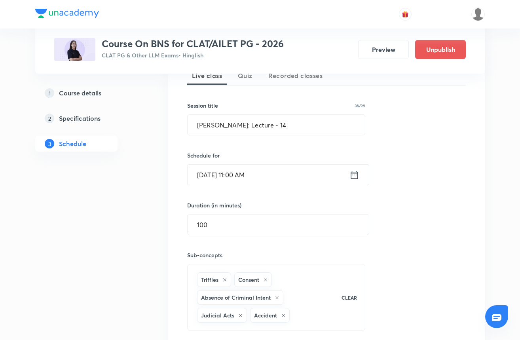
scroll to position [186, 0]
click at [308, 124] on input "Bhartiya Nyaya Sanhita: Lecture - 14" at bounding box center [276, 126] width 177 height 20
type input "Bhartiya Nyaya Sanhita: Lecture - 15"
click at [249, 175] on input "Sep 8, 2025, 11:00 AM" at bounding box center [269, 175] width 162 height 20
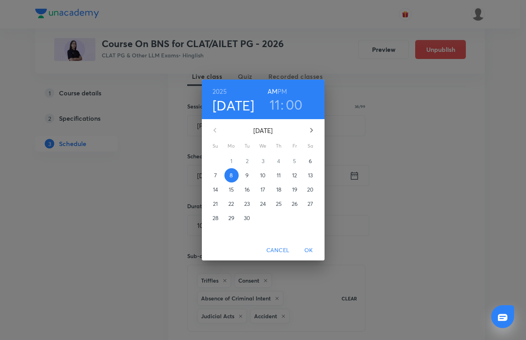
click at [267, 172] on span "10" at bounding box center [263, 175] width 14 height 8
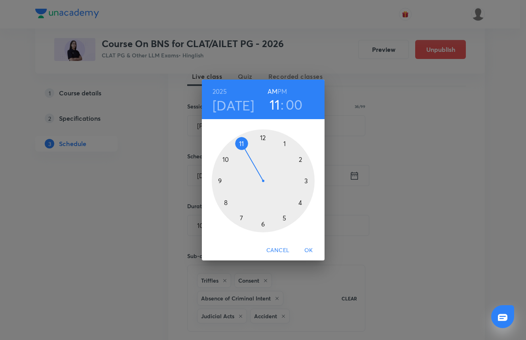
click at [274, 91] on h6 "AM" at bounding box center [273, 91] width 10 height 11
click at [306, 249] on span "OK" at bounding box center [308, 250] width 19 height 10
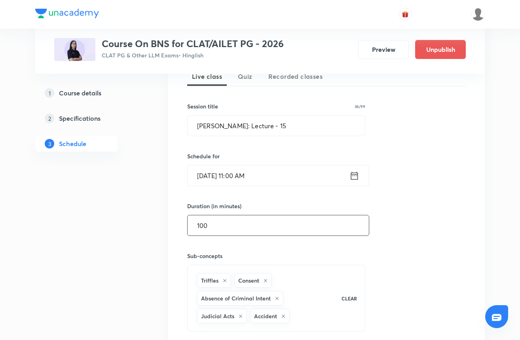
click at [226, 228] on input "100" at bounding box center [278, 225] width 181 height 20
click at [413, 215] on div "Session 13 Live class Quiz Recorded classes Session title 36/99 Bhartiya Nyaya …" at bounding box center [326, 206] width 279 height 315
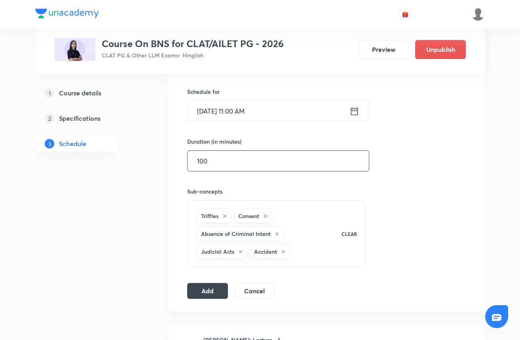
scroll to position [270, 0]
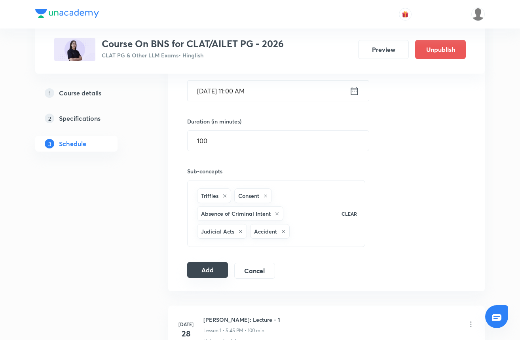
click at [215, 270] on button "Add" at bounding box center [207, 270] width 41 height 16
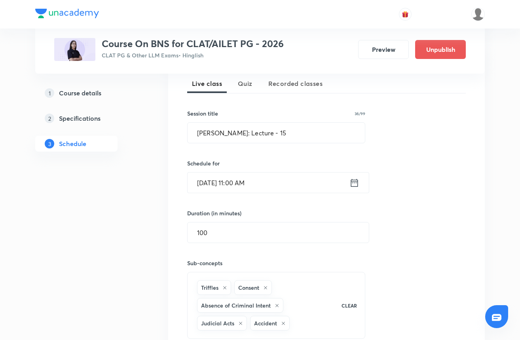
scroll to position [174, 0]
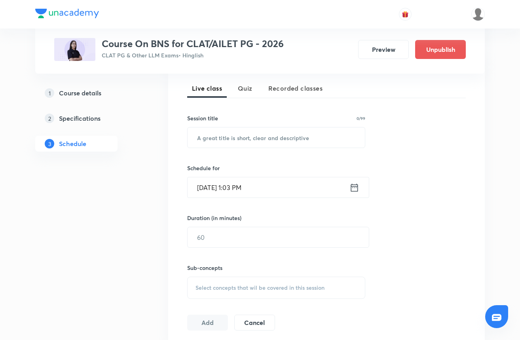
click at [395, 150] on div "Session 14 Live class Quiz Recorded classes Session title 0/99 ​ Schedule for […" at bounding box center [326, 196] width 279 height 270
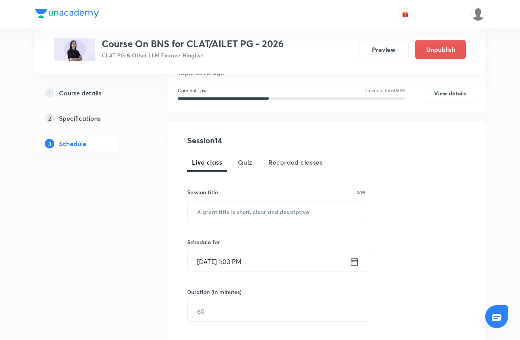
scroll to position [114, 0]
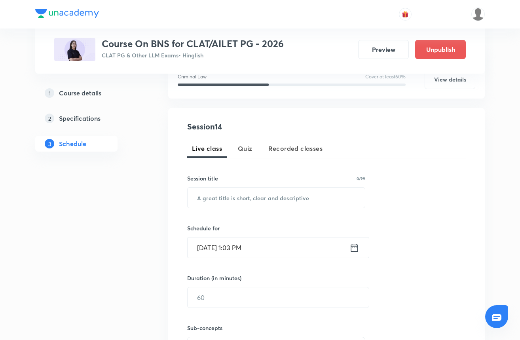
click at [264, 194] on input "text" at bounding box center [276, 198] width 177 height 20
paste input "[PERSON_NAME]: Lecture - 13"
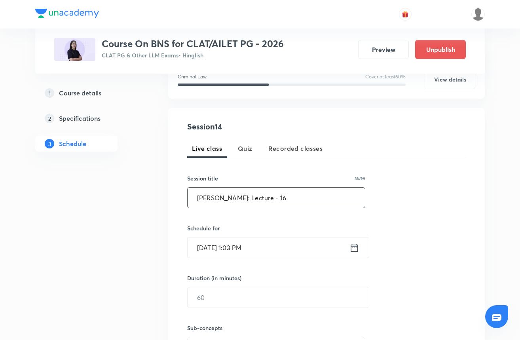
type input "[PERSON_NAME]: Lecture - 16"
click at [262, 246] on input "[DATE] 1:03 PM" at bounding box center [269, 247] width 162 height 20
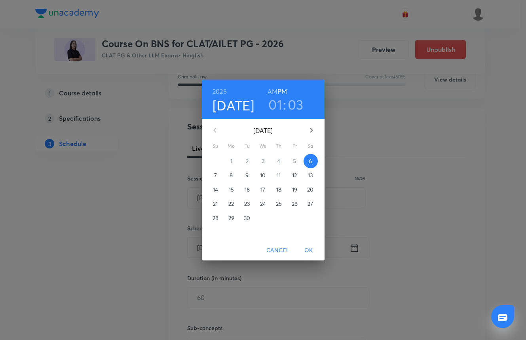
click at [293, 177] on p "12" at bounding box center [294, 175] width 5 height 8
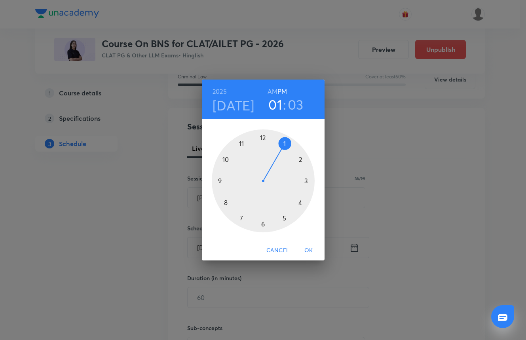
click at [242, 143] on div at bounding box center [263, 180] width 103 height 103
click at [241, 144] on div at bounding box center [263, 180] width 103 height 103
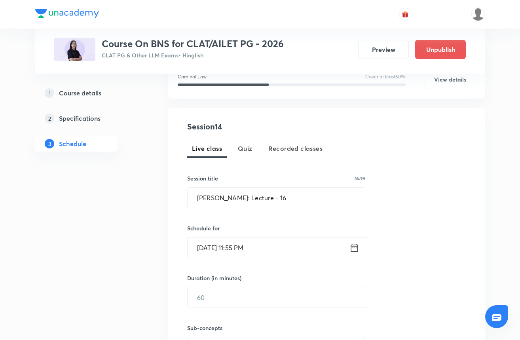
click at [247, 252] on input "[DATE] 11:55 PM" at bounding box center [269, 247] width 162 height 20
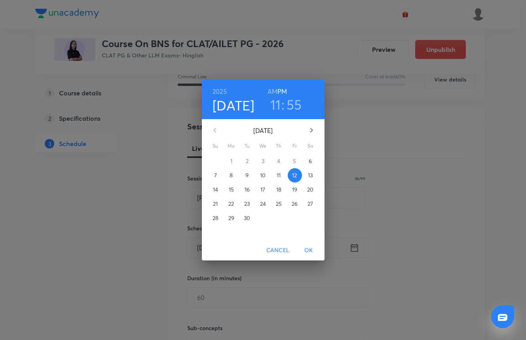
click at [273, 90] on h6 "AM" at bounding box center [273, 91] width 10 height 11
click at [274, 106] on h3 "11" at bounding box center [275, 104] width 11 height 17
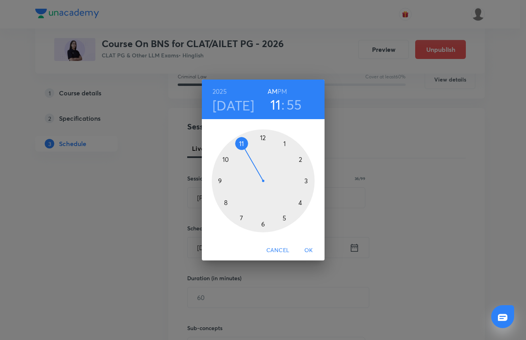
click at [292, 105] on h3 "55" at bounding box center [294, 104] width 15 height 17
click at [262, 137] on div at bounding box center [263, 180] width 103 height 103
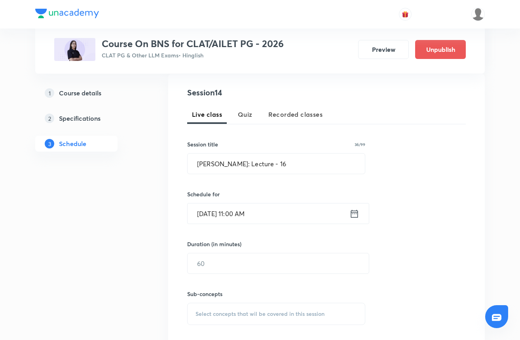
scroll to position [152, 0]
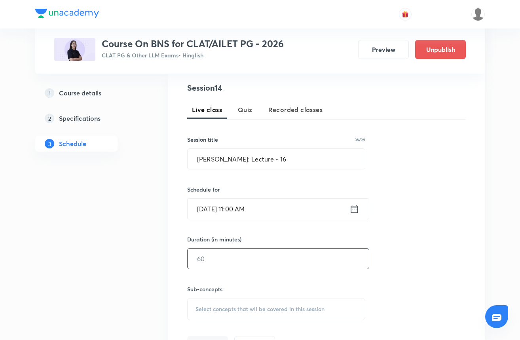
click at [224, 258] on input "text" at bounding box center [278, 259] width 181 height 20
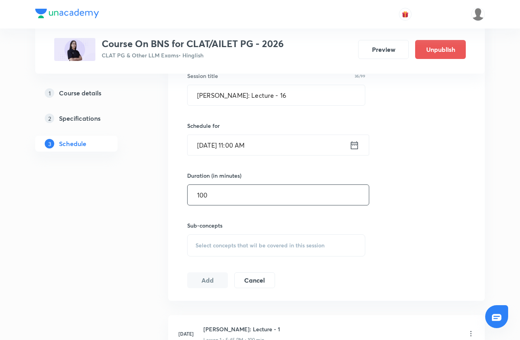
scroll to position [240, 0]
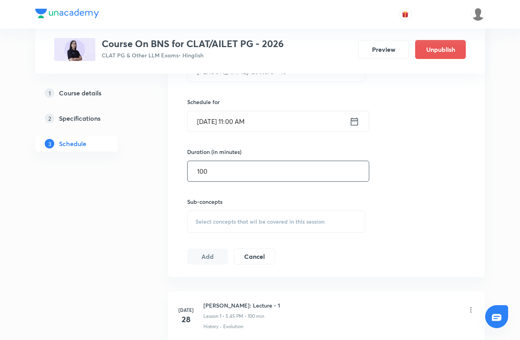
type input "100"
click at [213, 220] on span "Select concepts that wil be covered in this session" at bounding box center [260, 221] width 129 height 6
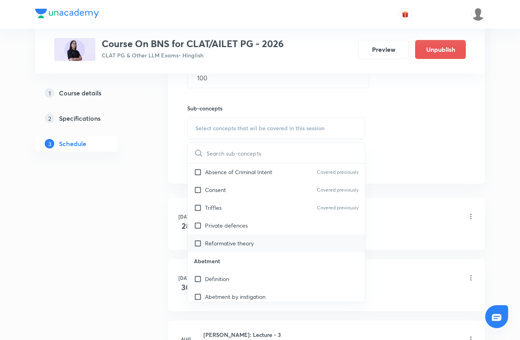
scroll to position [454, 0]
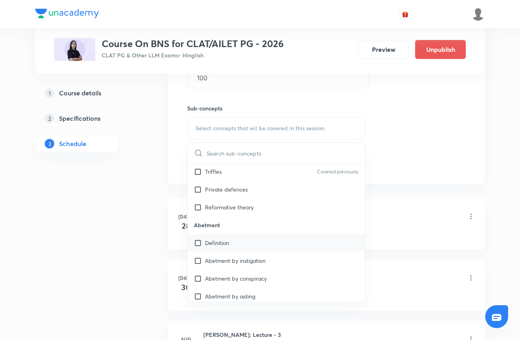
click at [198, 245] on input "checkbox" at bounding box center [199, 243] width 11 height 8
checkbox input "true"
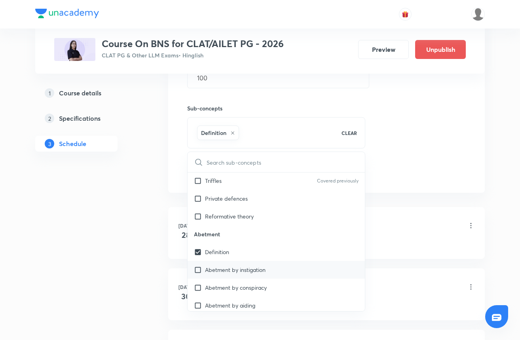
click at [199, 272] on input "checkbox" at bounding box center [199, 270] width 11 height 8
checkbox input "true"
click at [195, 292] on div "Abetment by conspiracy" at bounding box center [276, 288] width 177 height 18
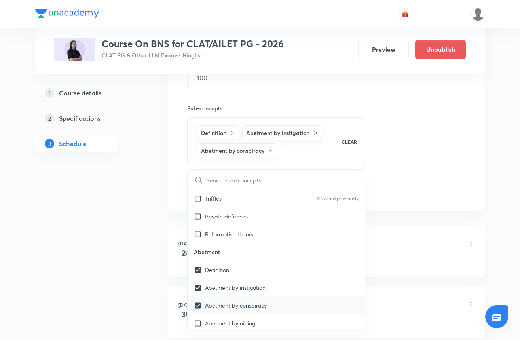
checkbox input "true"
click at [196, 319] on div "Abetment by aiding" at bounding box center [276, 323] width 177 height 18
checkbox input "true"
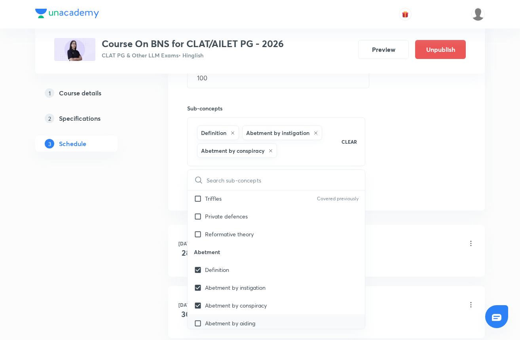
checkbox input "true"
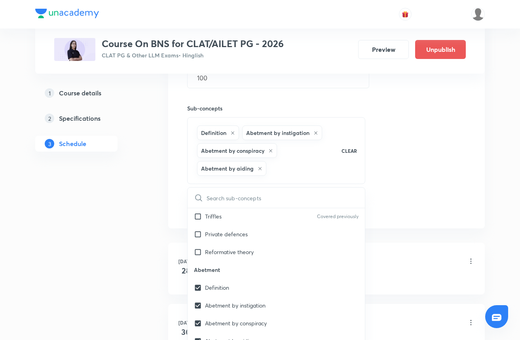
click at [385, 157] on div "Session 14 Live class Quiz Recorded classes Session title 36/99 [PERSON_NAME]: …" at bounding box center [326, 58] width 279 height 315
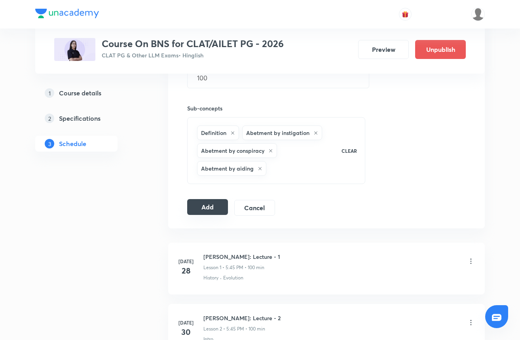
click at [218, 209] on button "Add" at bounding box center [207, 207] width 41 height 16
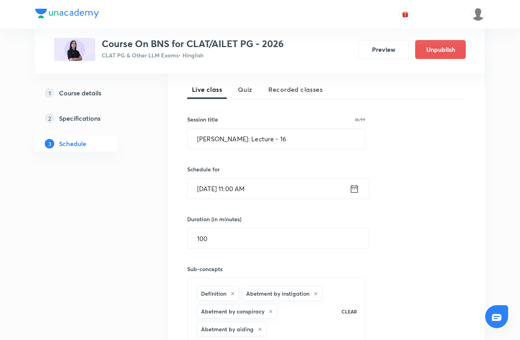
scroll to position [171, 0]
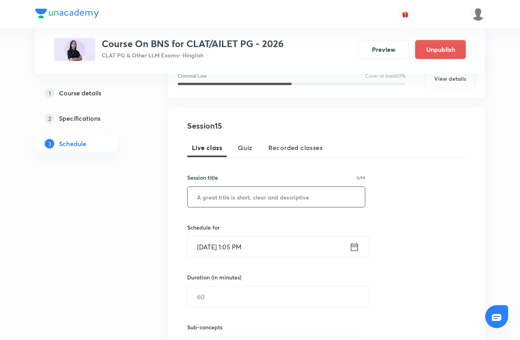
scroll to position [117, 0]
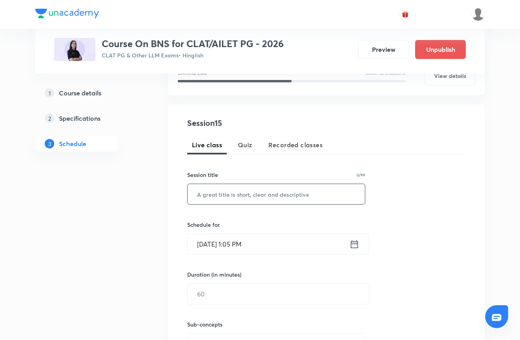
click at [260, 201] on input "text" at bounding box center [276, 194] width 177 height 20
paste input "[PERSON_NAME]: Lecture - 13"
type input "[PERSON_NAME]: Lecture - 17"
click at [232, 246] on input "[DATE] 1:05 PM" at bounding box center [269, 244] width 162 height 20
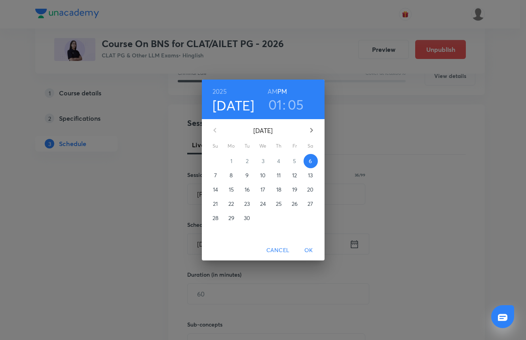
click at [232, 192] on p "15" at bounding box center [231, 190] width 5 height 8
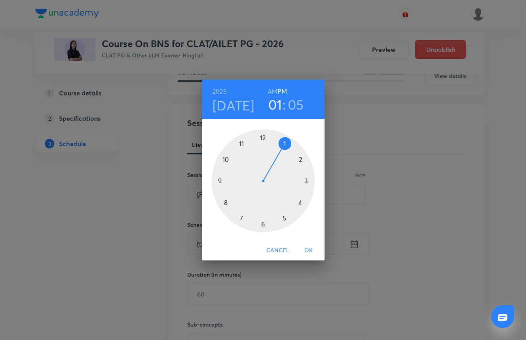
click at [274, 106] on h3 "01" at bounding box center [275, 104] width 14 height 17
click at [241, 140] on div at bounding box center [263, 180] width 103 height 103
drag, startPoint x: 287, startPoint y: 142, endPoint x: 265, endPoint y: 140, distance: 21.9
click at [265, 140] on div at bounding box center [263, 180] width 103 height 103
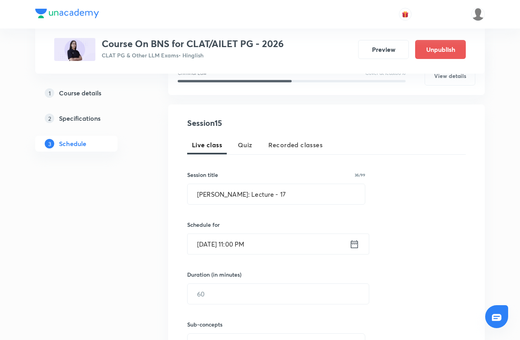
click at [242, 240] on input "[DATE] 11:00 PM" at bounding box center [269, 244] width 162 height 20
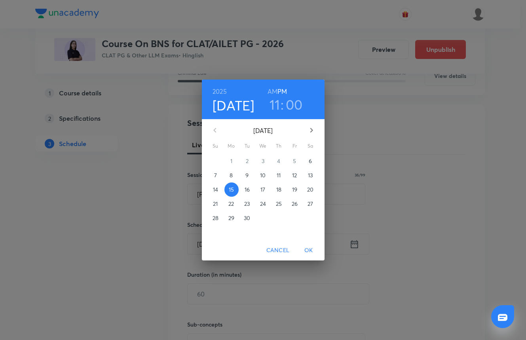
click at [272, 89] on h6 "AM" at bounding box center [273, 91] width 10 height 11
click at [307, 247] on span "OK" at bounding box center [308, 250] width 19 height 10
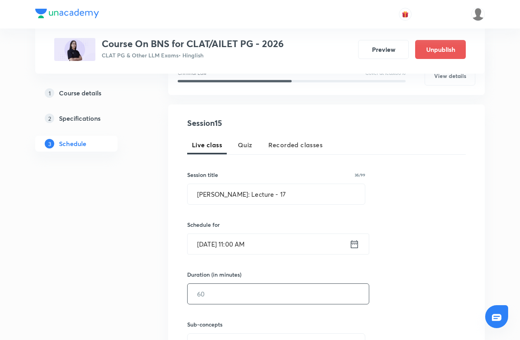
click at [230, 291] on input "text" at bounding box center [278, 294] width 181 height 20
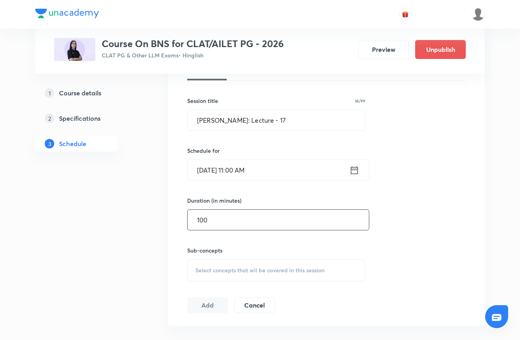
scroll to position [192, 0]
type input "100"
click at [223, 267] on span "Select concepts that wil be covered in this session" at bounding box center [260, 270] width 129 height 6
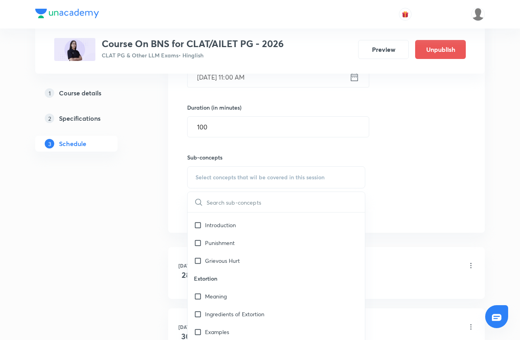
scroll to position [743, 0]
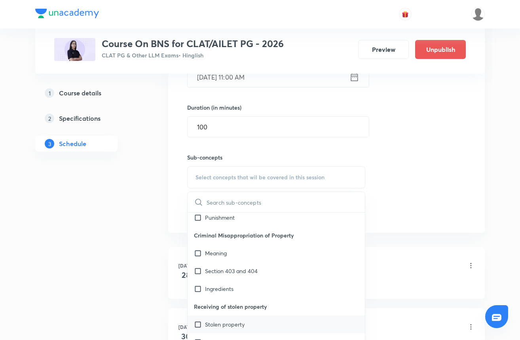
click at [234, 331] on div "Stolen property" at bounding box center [276, 324] width 177 height 18
checkbox input "true"
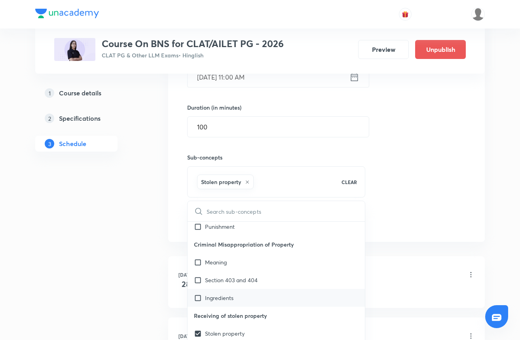
click at [239, 299] on div "Ingredients" at bounding box center [276, 298] width 177 height 18
checkbox input "true"
click at [239, 285] on div "Section 403 and 404" at bounding box center [276, 280] width 177 height 18
checkbox input "true"
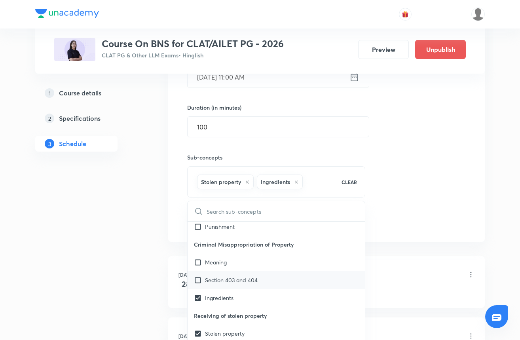
checkbox input "true"
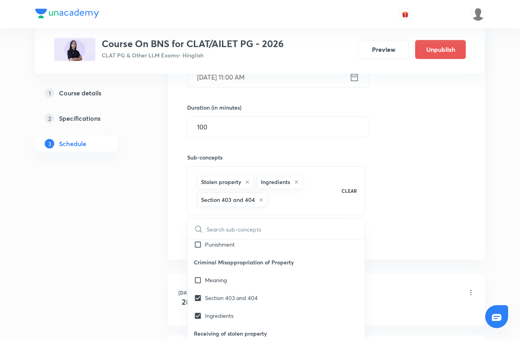
click at [239, 268] on p "Criminal Misappropriation of Property" at bounding box center [276, 262] width 177 height 18
click at [239, 279] on div "Meaning" at bounding box center [276, 280] width 177 height 18
checkbox input "true"
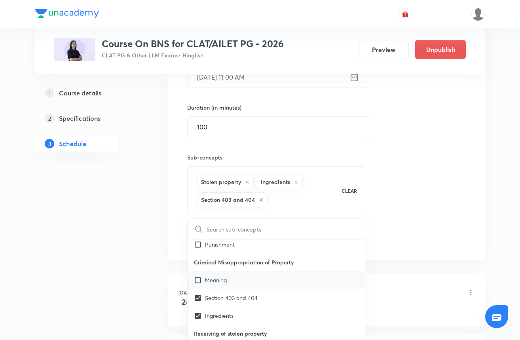
checkbox input "true"
click at [462, 207] on div "Session 15 Live class Quiz Recorded classes Session title 36/99 Bhartiya Nyaya …" at bounding box center [326, 98] width 279 height 297
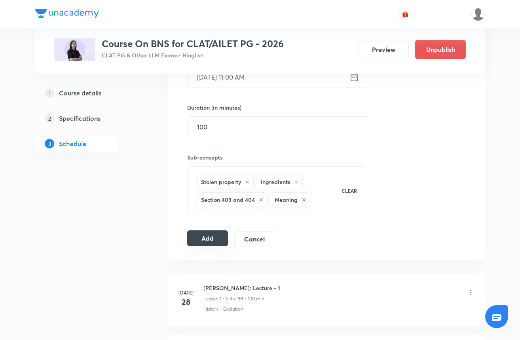
click at [218, 237] on button "Add" at bounding box center [207, 238] width 41 height 16
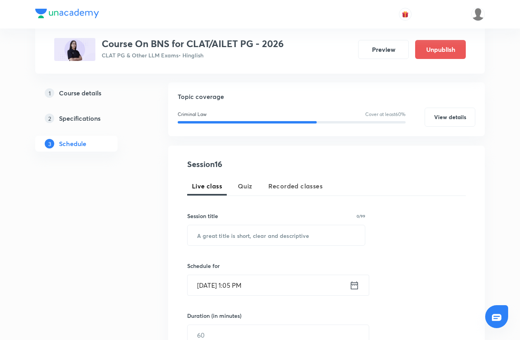
scroll to position [83, 0]
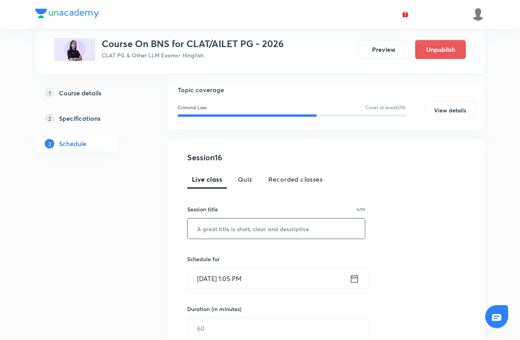
click at [236, 222] on input "text" at bounding box center [276, 228] width 177 height 20
paste input "[PERSON_NAME]: Lecture - 13"
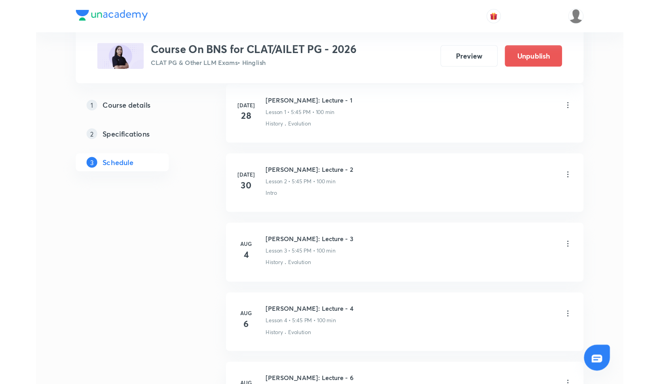
scroll to position [0, 0]
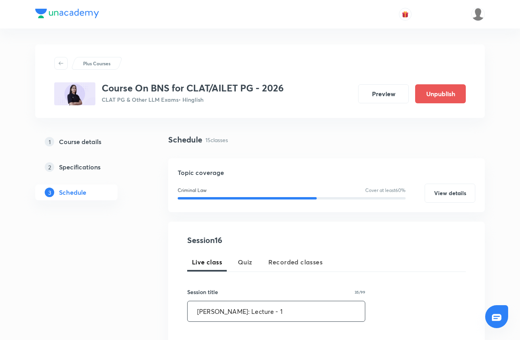
drag, startPoint x: 303, startPoint y: 313, endPoint x: 163, endPoint y: 319, distance: 139.4
type input "B"
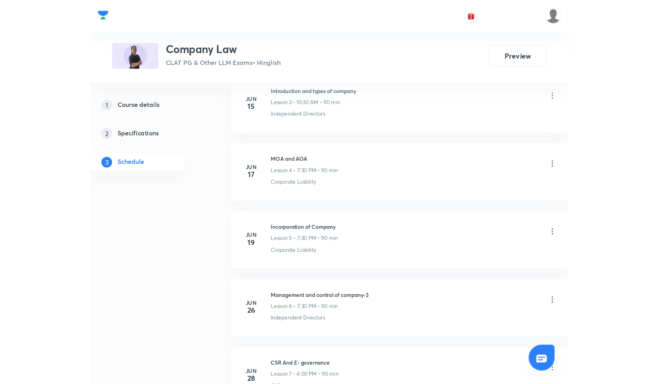
scroll to position [241, 0]
